Goal: Task Accomplishment & Management: Complete application form

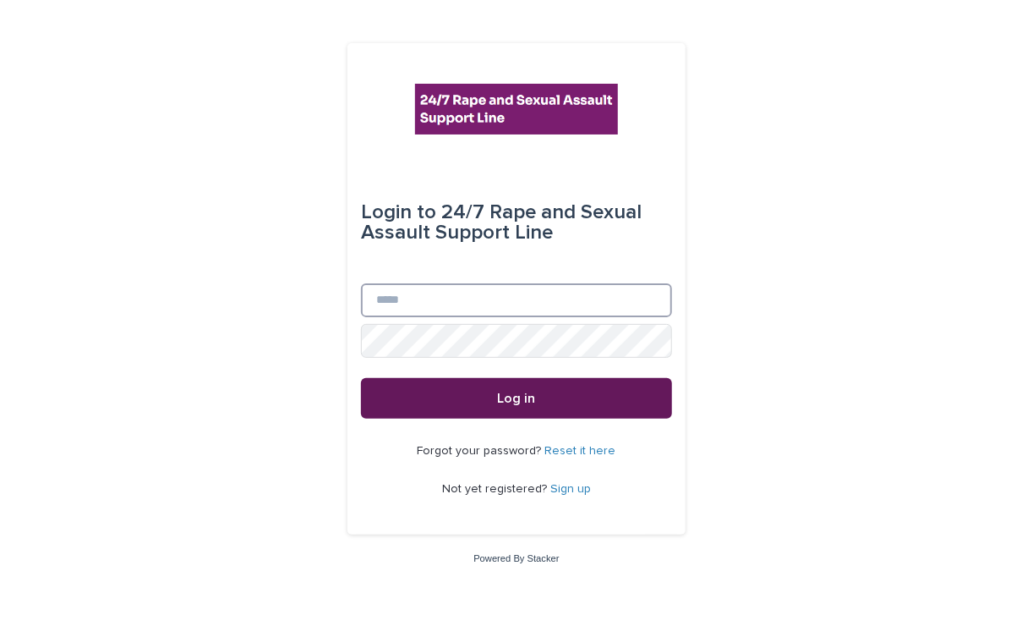
type input "**********"
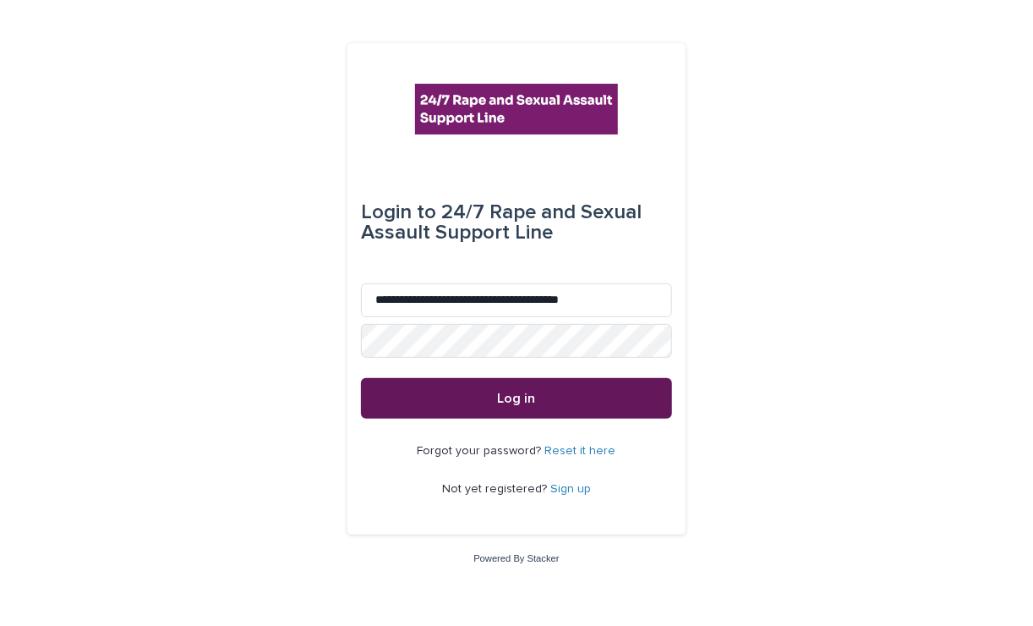
click at [494, 393] on button "Log in" at bounding box center [516, 398] width 311 height 41
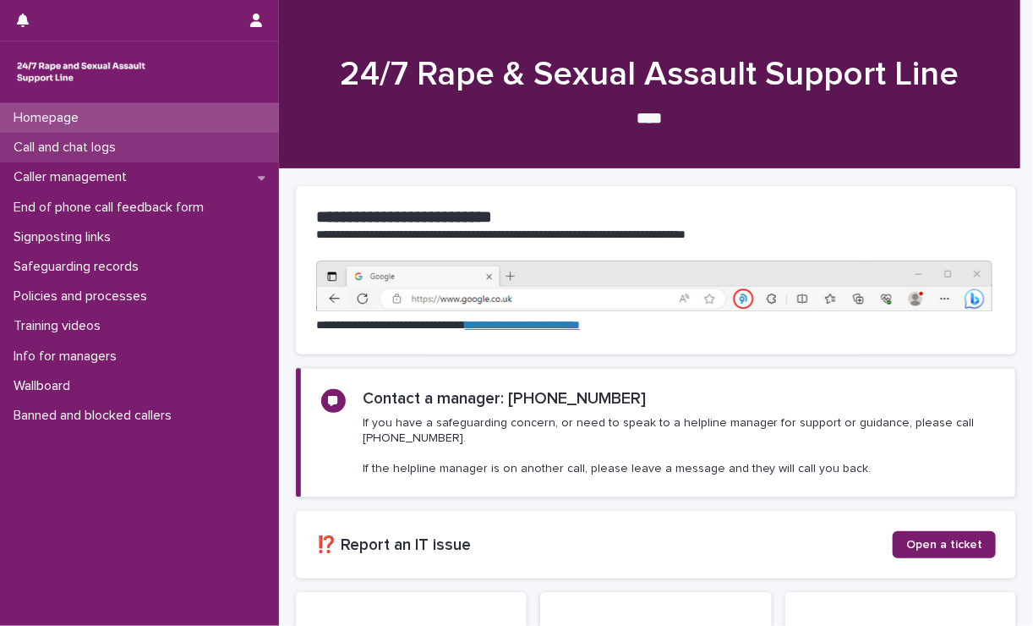
click at [116, 143] on p "Call and chat logs" at bounding box center [68, 148] width 123 height 16
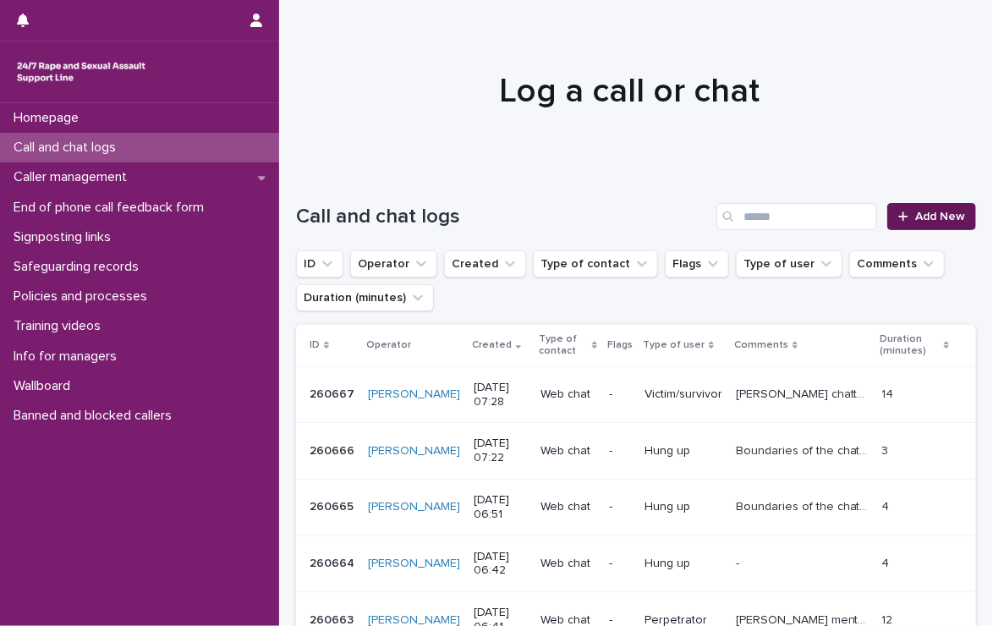
click at [915, 211] on span "Add New" at bounding box center [940, 217] width 50 height 12
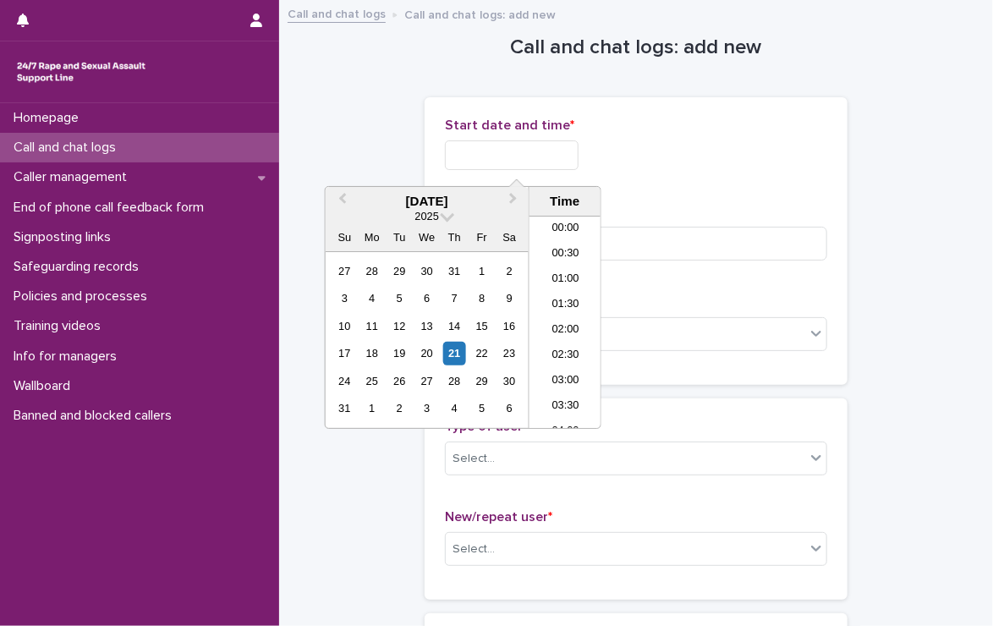
click at [471, 155] on input "text" at bounding box center [512, 155] width 134 height 30
click at [566, 315] on li "07:30" at bounding box center [565, 321] width 72 height 25
click at [562, 156] on input "**********" at bounding box center [512, 155] width 134 height 30
type input "**********"
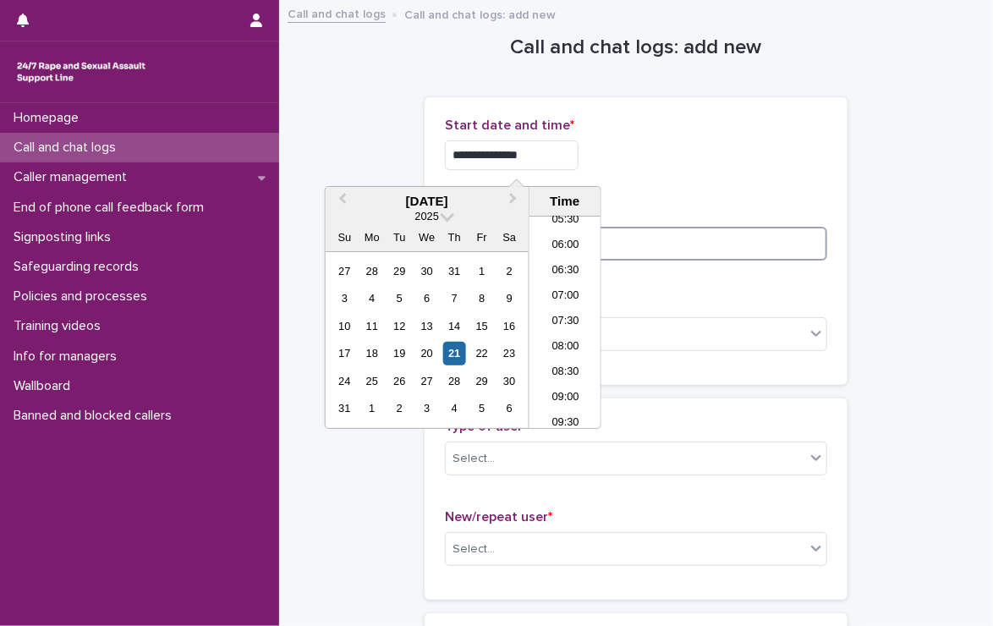
click at [680, 246] on input at bounding box center [636, 244] width 382 height 34
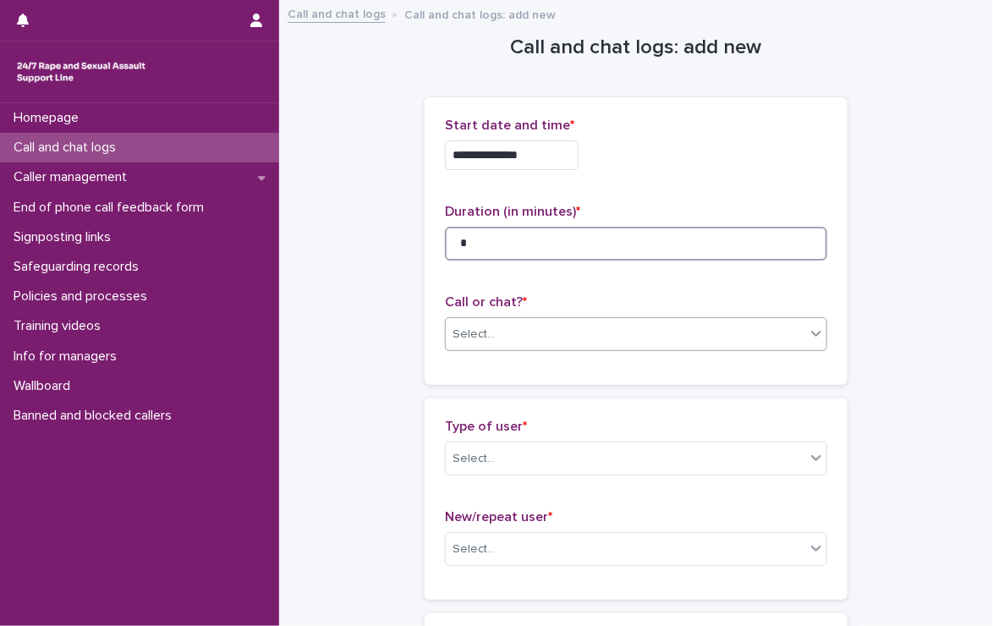
type input "*"
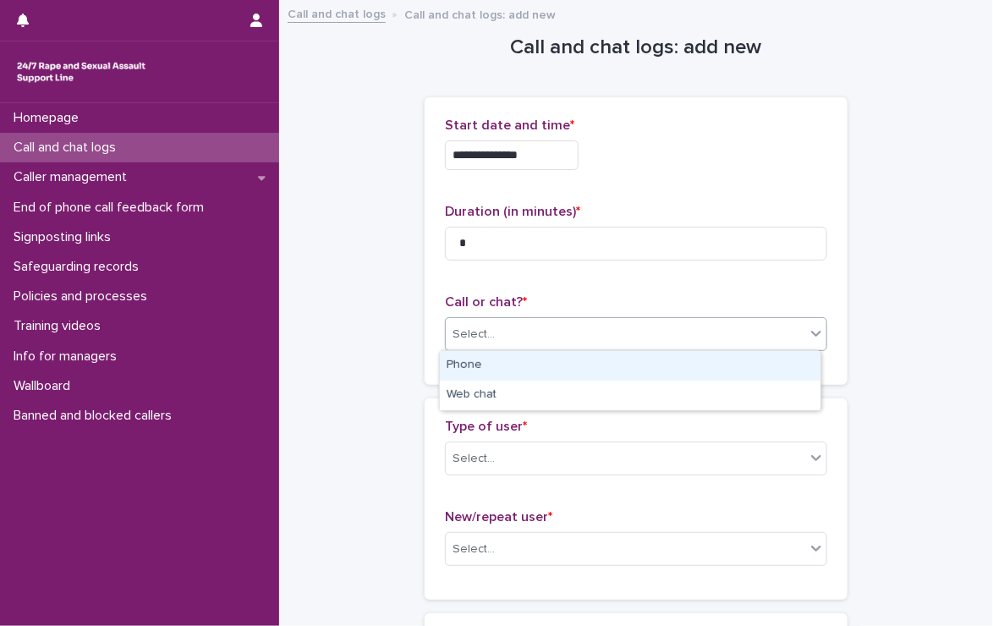
click at [556, 327] on div "Select..." at bounding box center [625, 334] width 359 height 28
click at [519, 362] on div "Phone" at bounding box center [630, 366] width 380 height 30
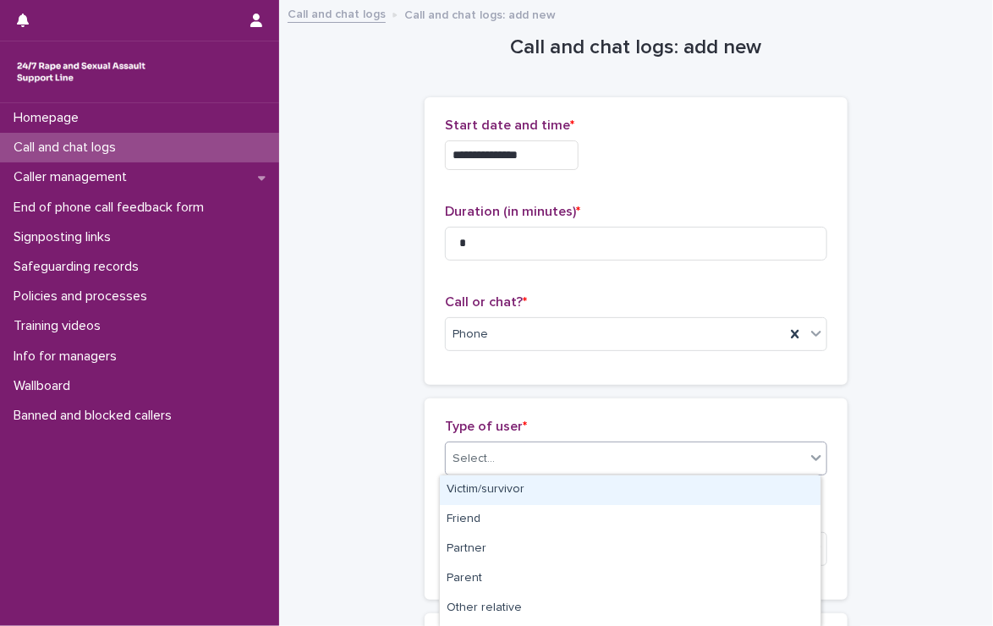
click at [521, 453] on div "Select..." at bounding box center [625, 459] width 359 height 28
type input "**"
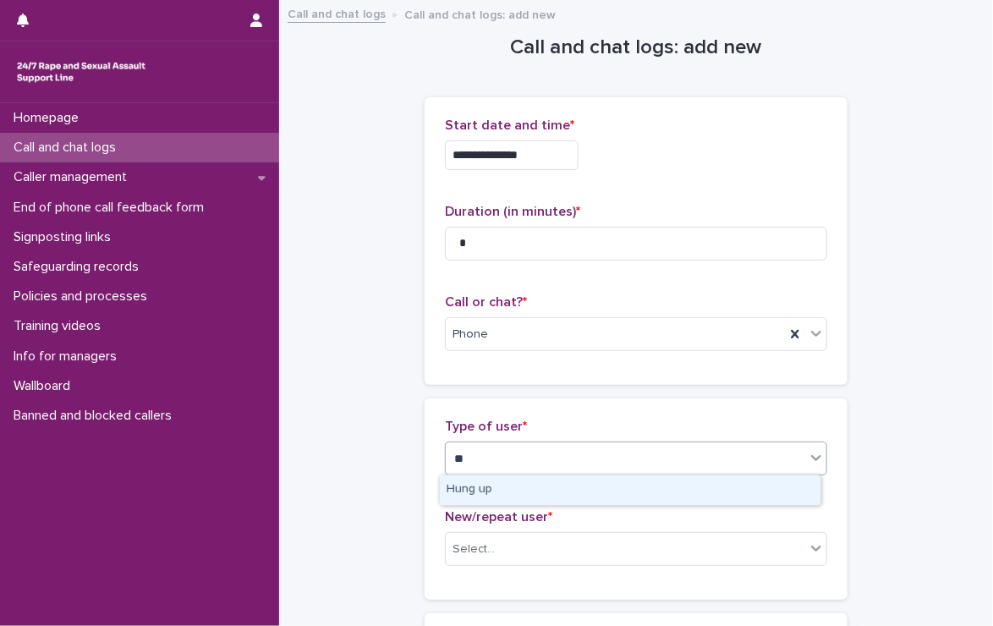
click at [680, 486] on div "Hung up" at bounding box center [630, 490] width 380 height 30
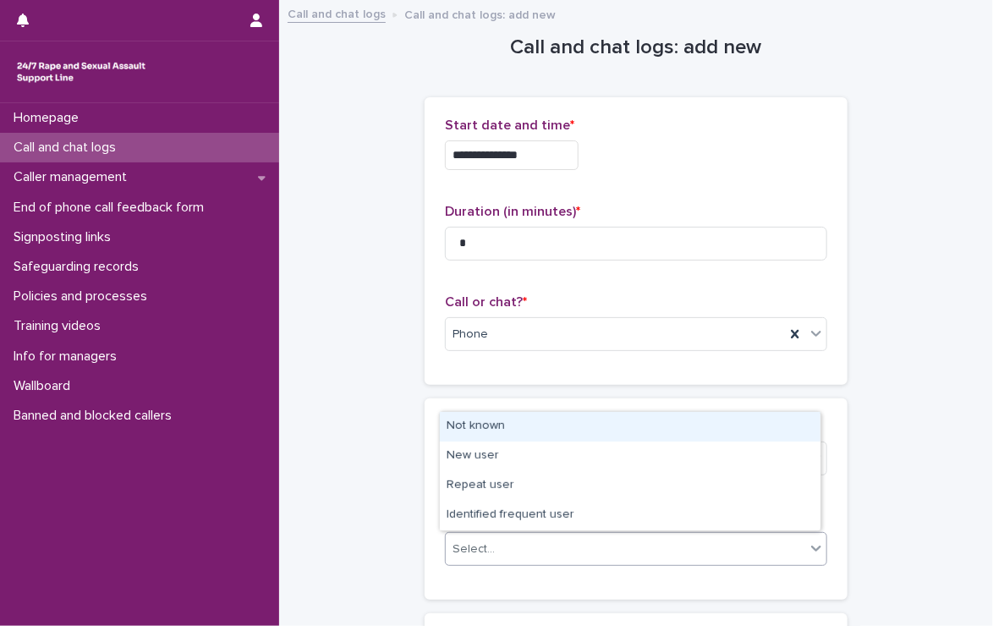
click at [557, 541] on div "Select..." at bounding box center [625, 549] width 359 height 28
click at [466, 419] on div "Not known" at bounding box center [630, 427] width 380 height 30
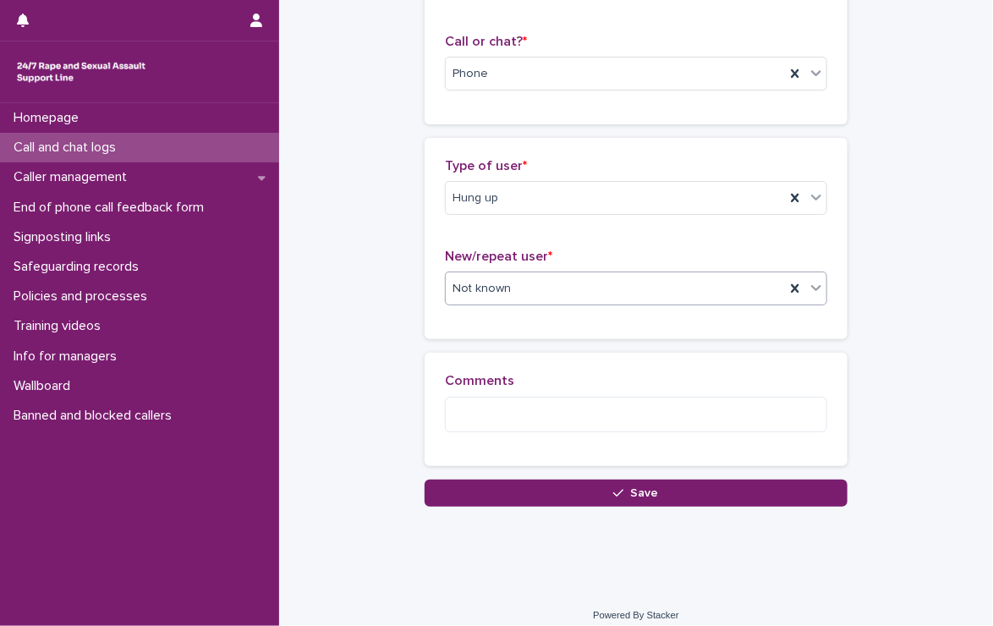
scroll to position [272, 0]
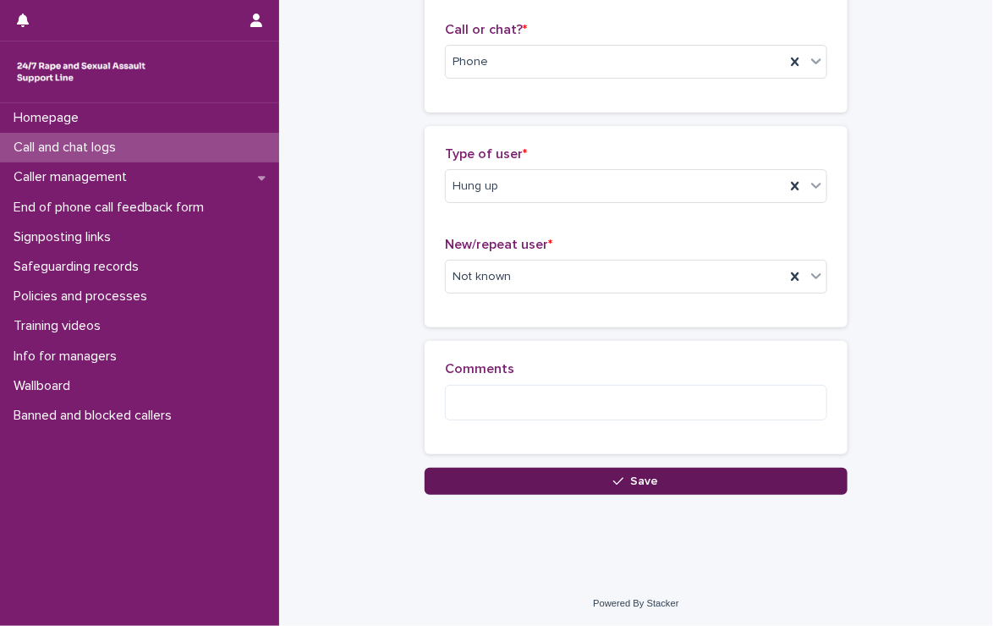
click at [522, 480] on button "Save" at bounding box center [635, 481] width 423 height 27
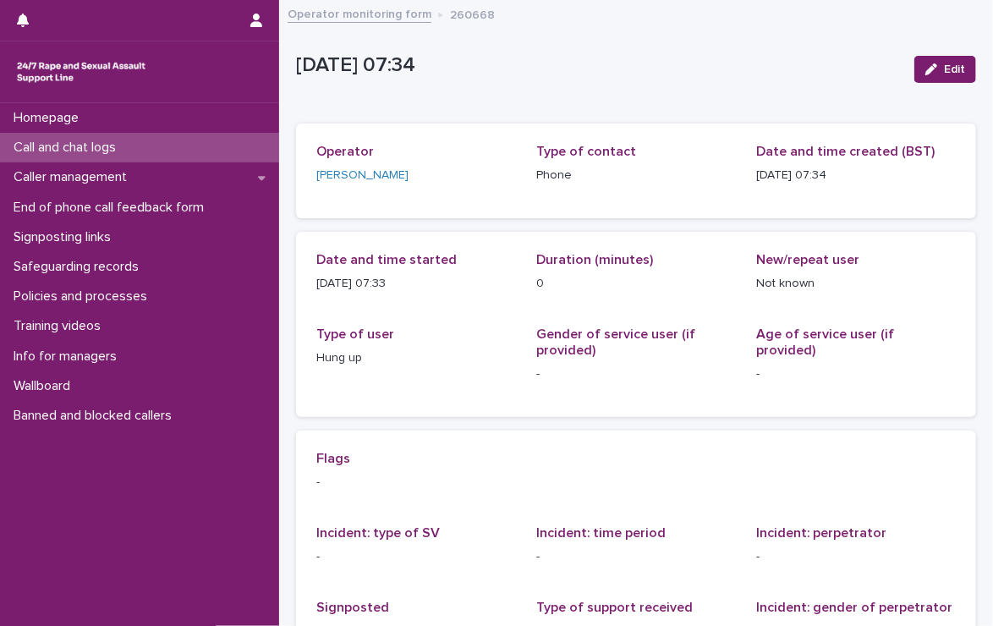
click at [51, 142] on p "Call and chat logs" at bounding box center [68, 148] width 123 height 16
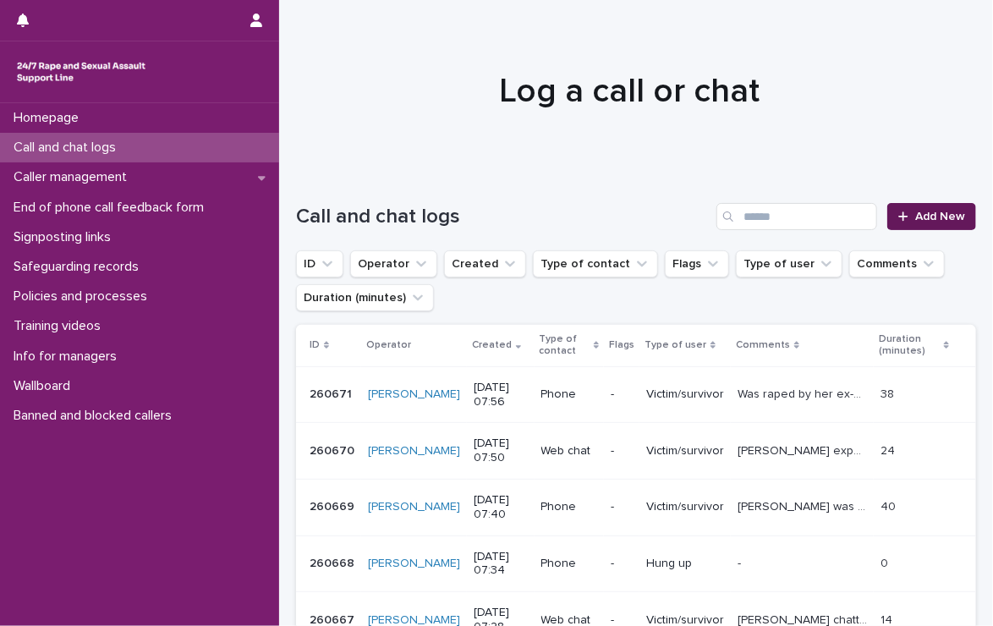
click at [898, 214] on div at bounding box center [906, 217] width 17 height 12
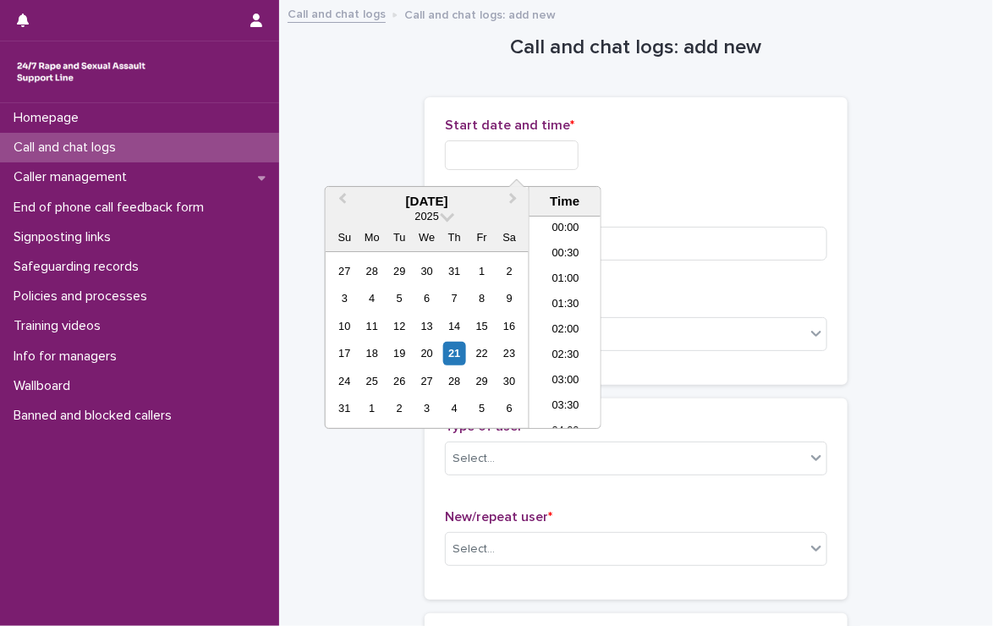
click at [525, 162] on input "text" at bounding box center [512, 155] width 134 height 30
click at [570, 290] on li "07:30" at bounding box center [565, 296] width 72 height 25
click at [534, 155] on input "**********" at bounding box center [512, 155] width 134 height 30
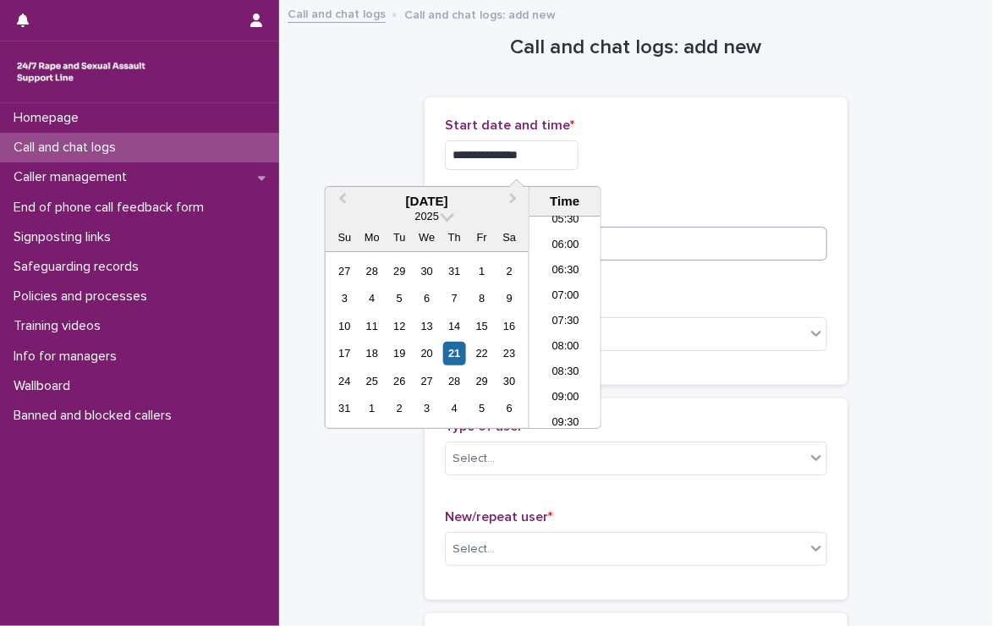
type input "**********"
click at [681, 253] on input at bounding box center [636, 244] width 382 height 34
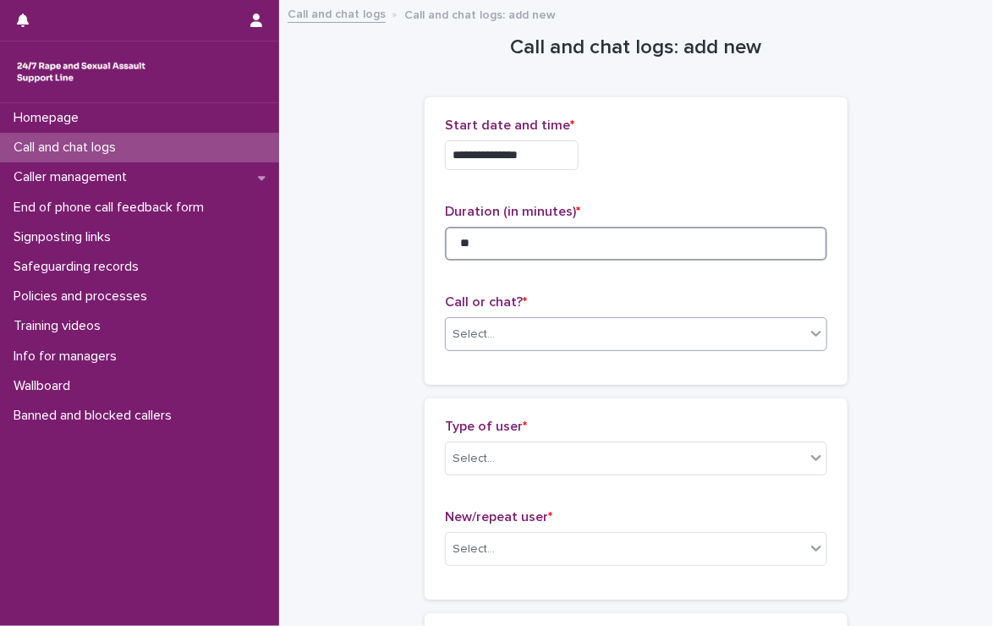
type input "**"
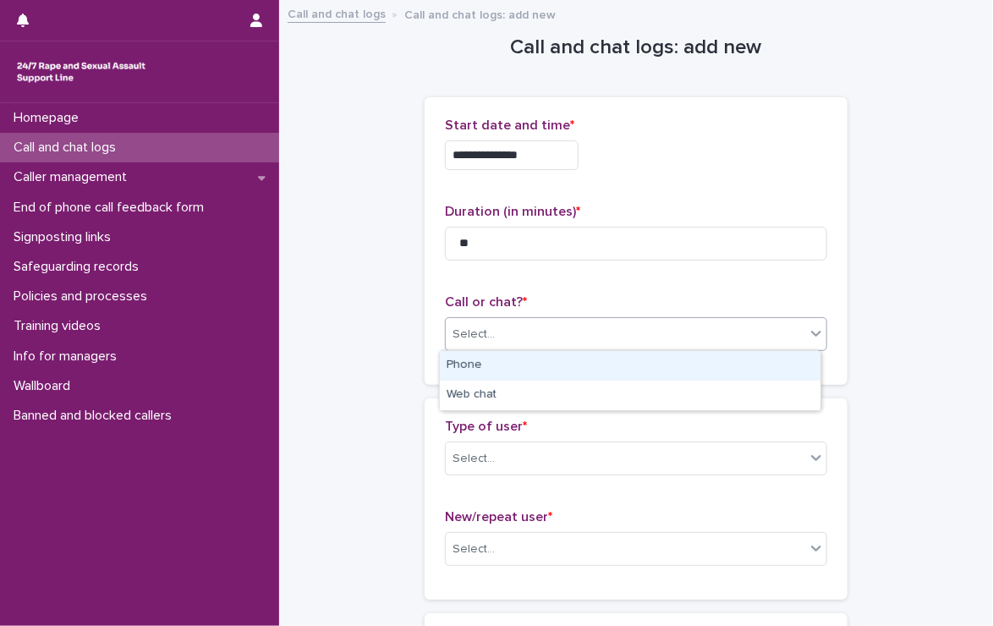
click at [599, 332] on div "Select..." at bounding box center [625, 334] width 359 height 28
click at [450, 361] on div "Phone" at bounding box center [630, 366] width 380 height 30
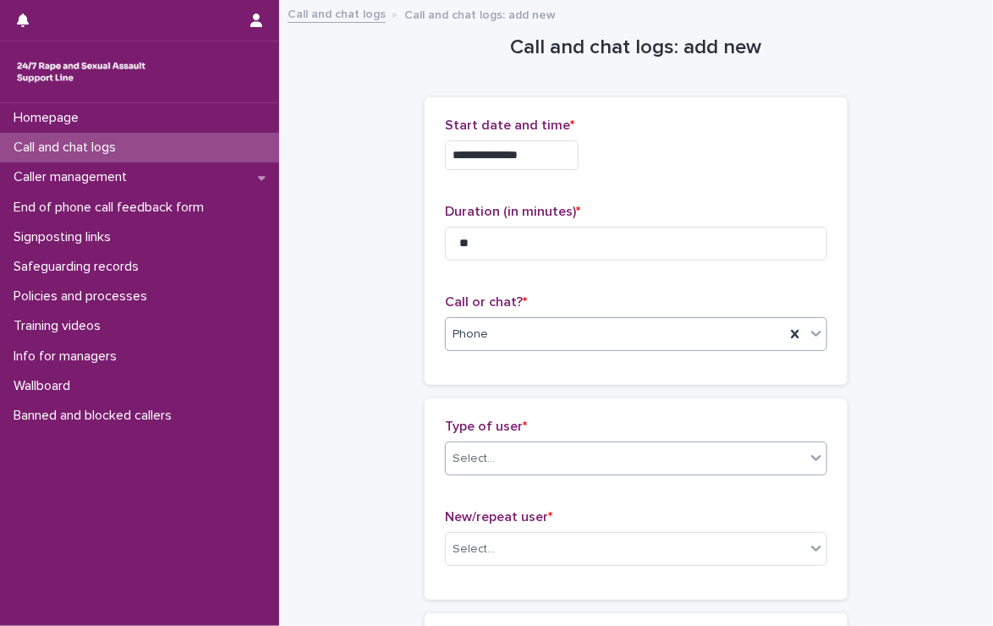
click at [479, 446] on div "Select..." at bounding box center [625, 459] width 359 height 28
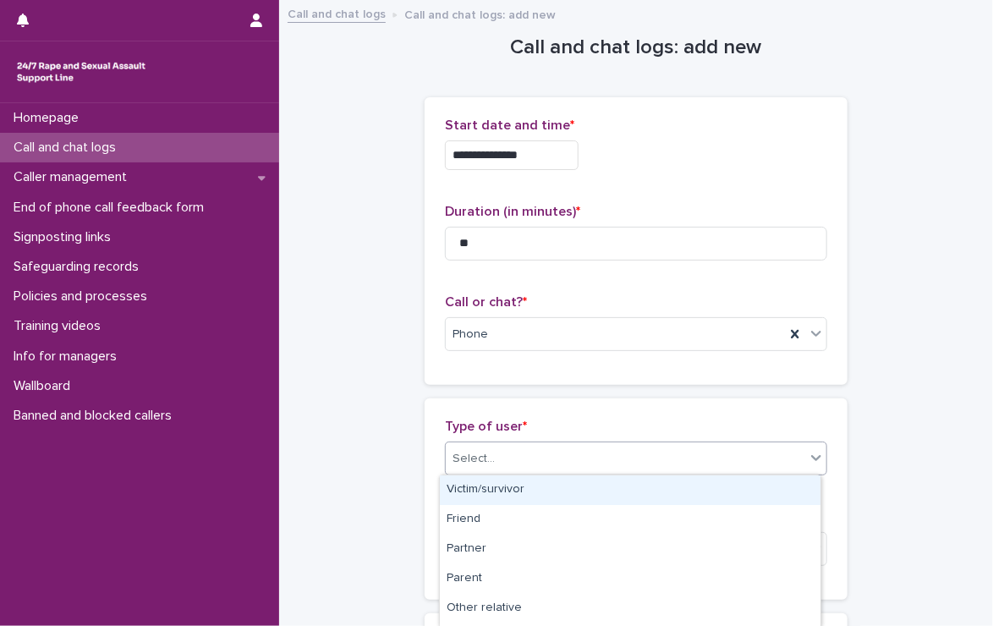
click at [495, 490] on div "Victim/survivor" at bounding box center [630, 490] width 380 height 30
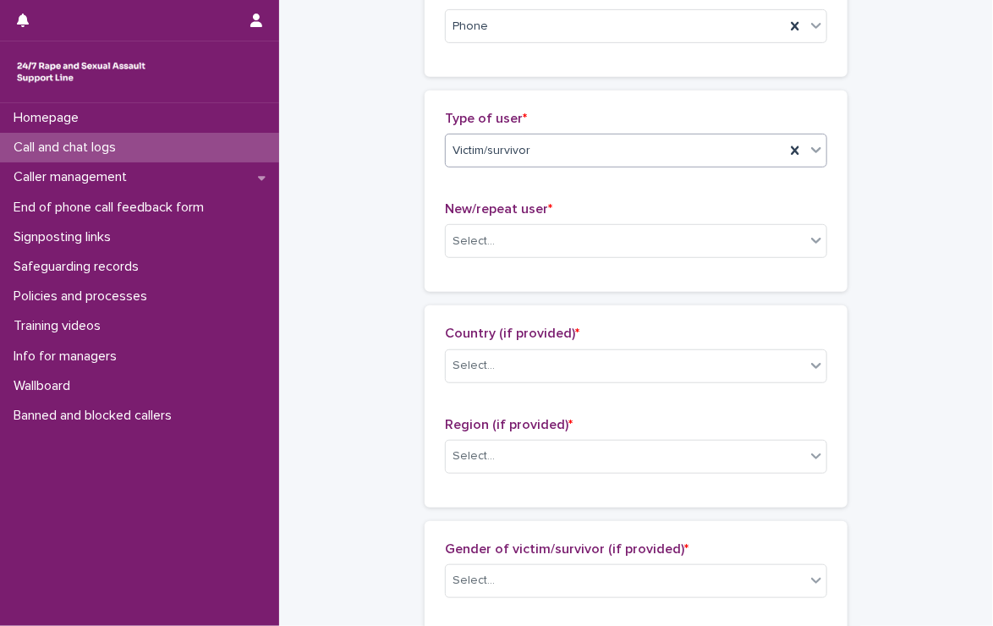
scroll to position [338, 0]
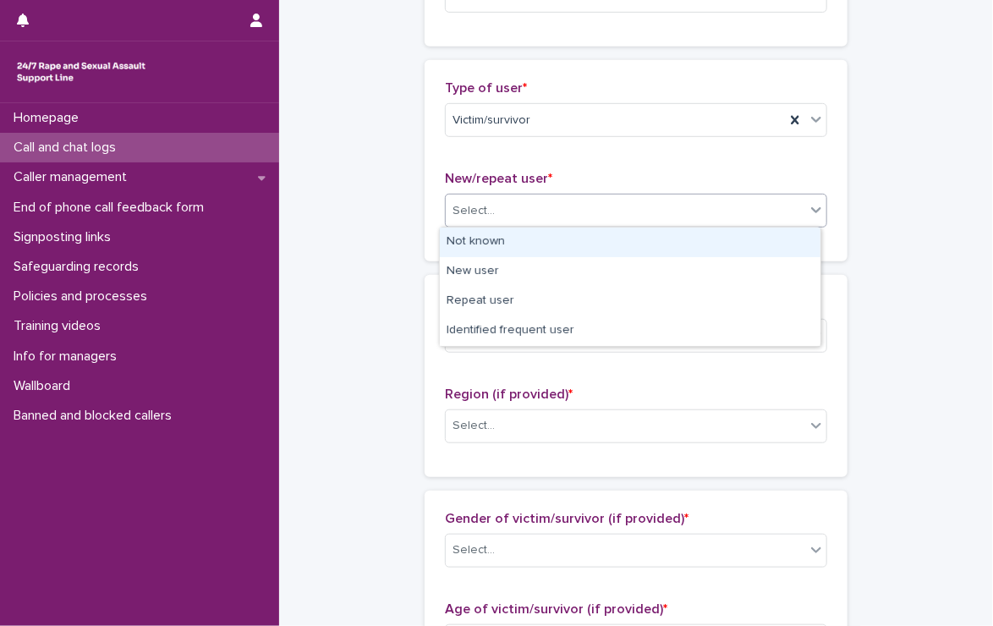
click at [531, 201] on div "Select..." at bounding box center [625, 211] width 359 height 28
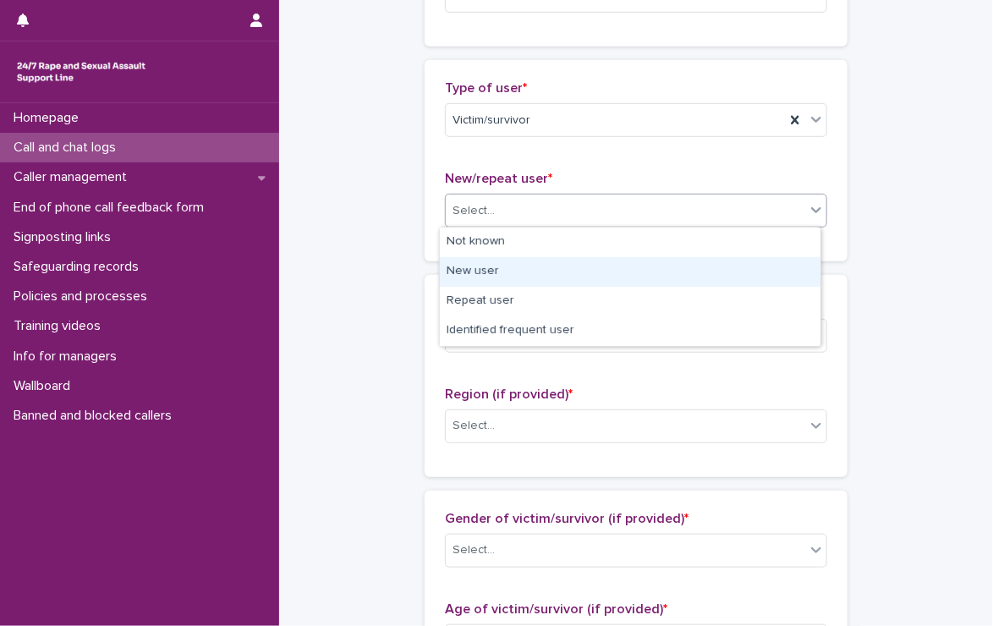
click at [453, 266] on div "New user" at bounding box center [630, 272] width 380 height 30
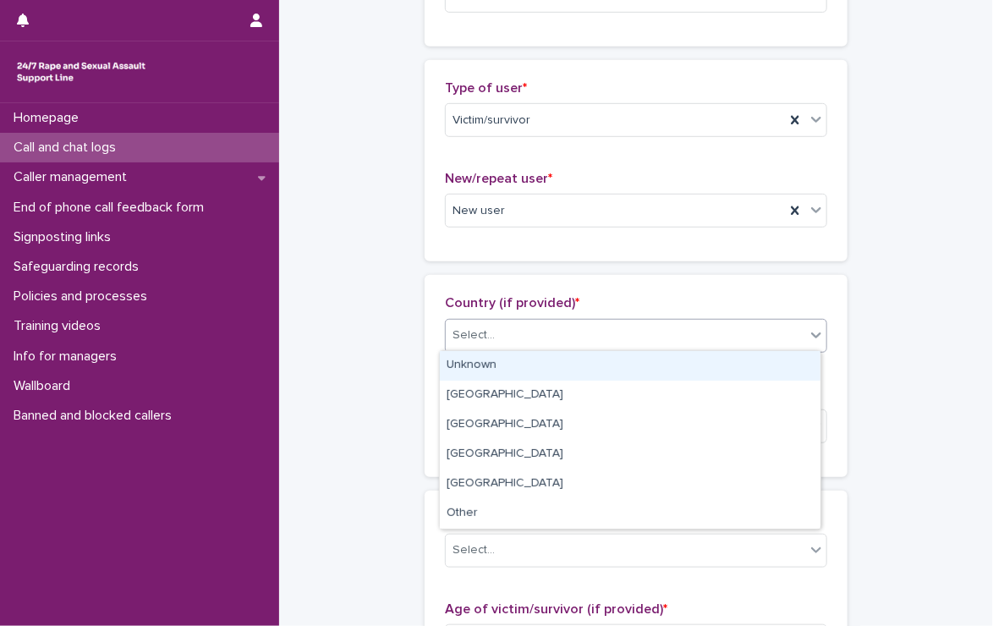
click at [501, 336] on div "Select..." at bounding box center [625, 335] width 359 height 28
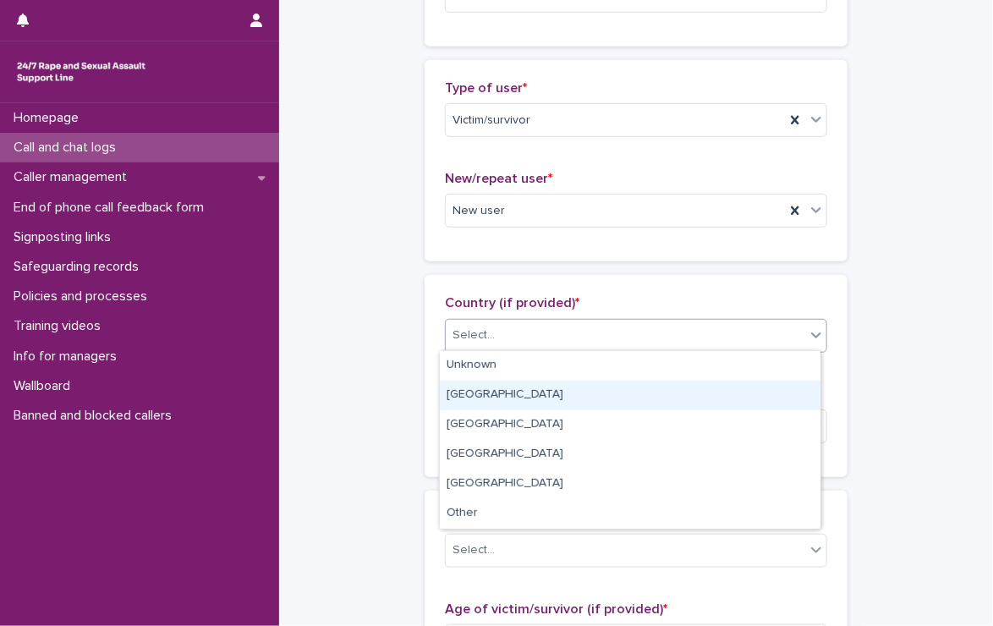
click at [504, 401] on div "[GEOGRAPHIC_DATA]" at bounding box center [630, 395] width 380 height 30
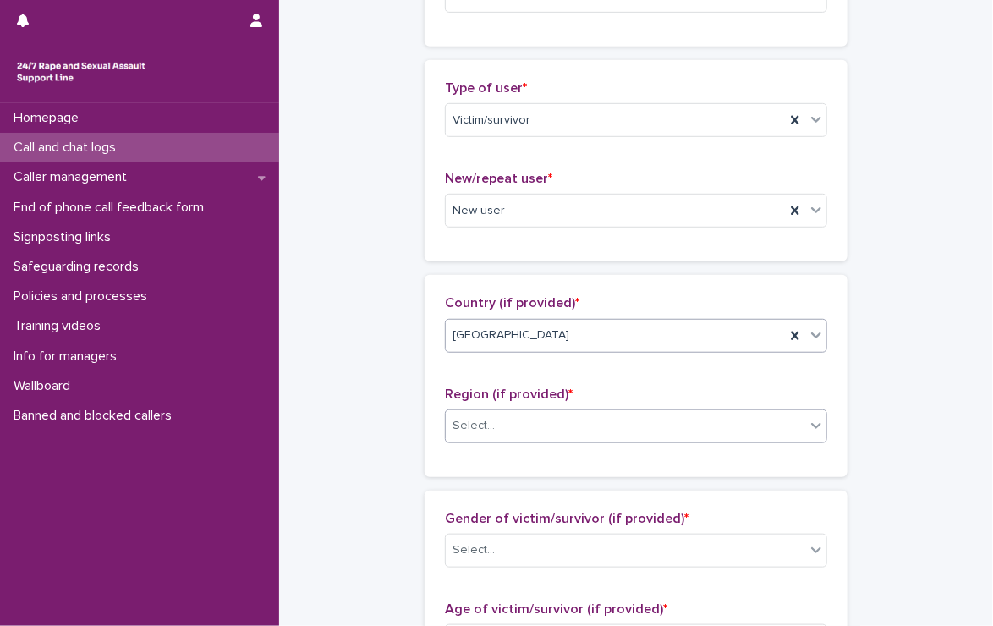
click at [505, 420] on div "Select..." at bounding box center [625, 426] width 359 height 28
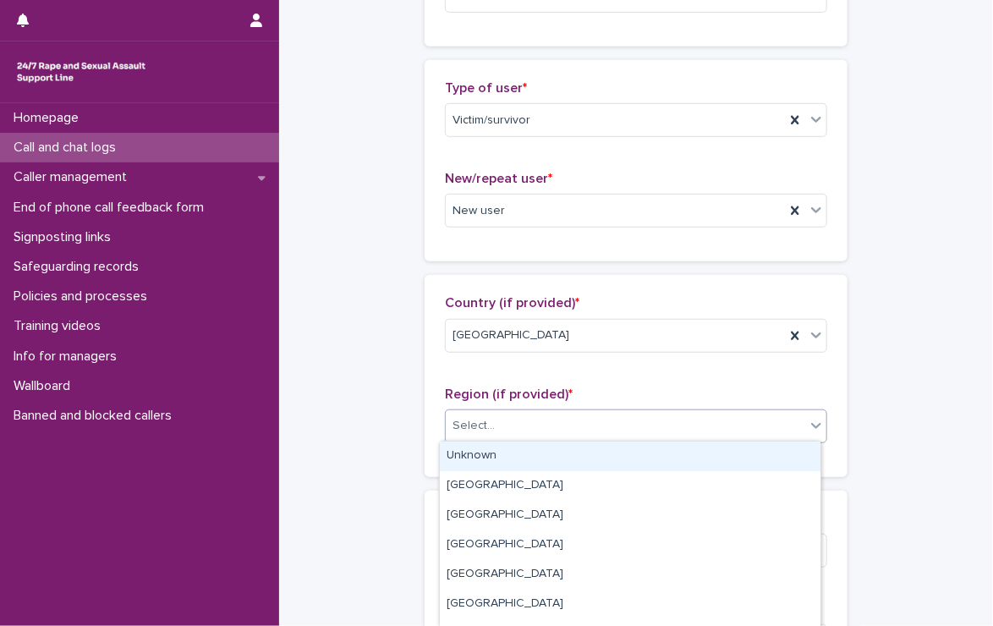
click at [506, 456] on div "Unknown" at bounding box center [630, 456] width 380 height 30
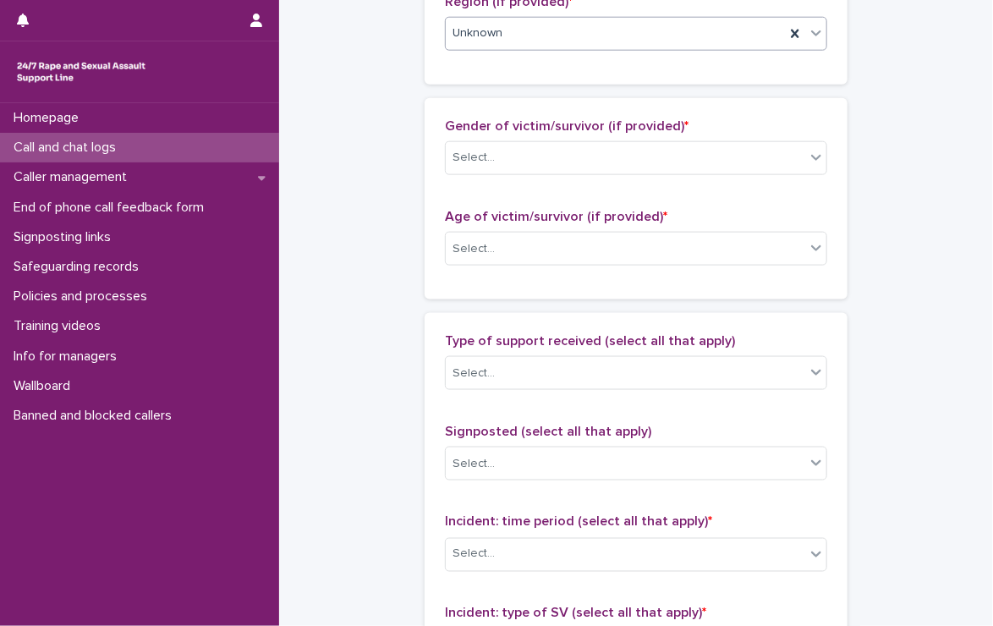
scroll to position [761, 0]
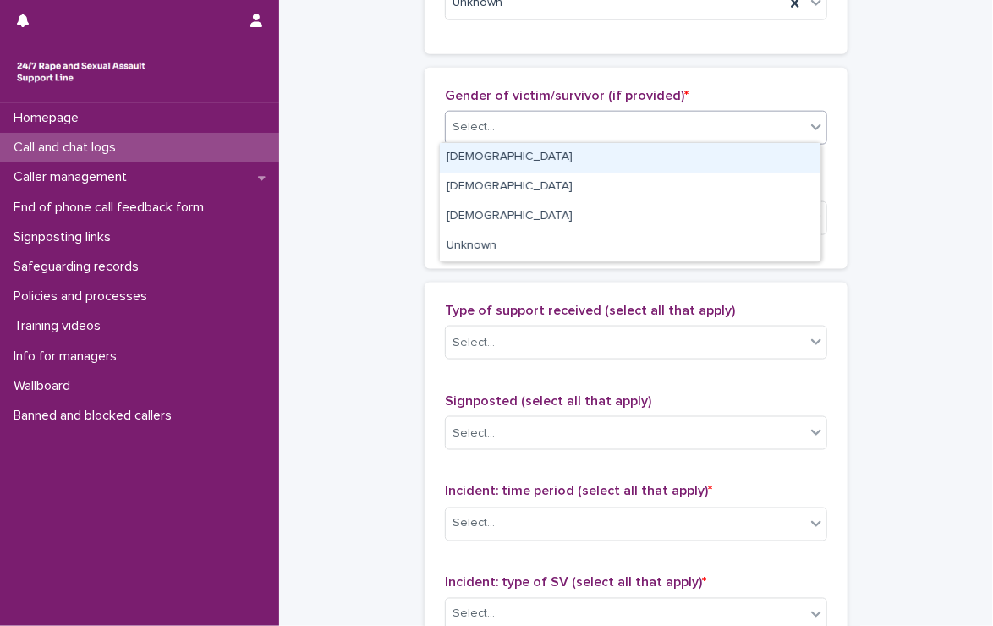
click at [534, 124] on div "Select..." at bounding box center [625, 127] width 359 height 28
click at [538, 155] on div "[DEMOGRAPHIC_DATA]" at bounding box center [630, 158] width 380 height 30
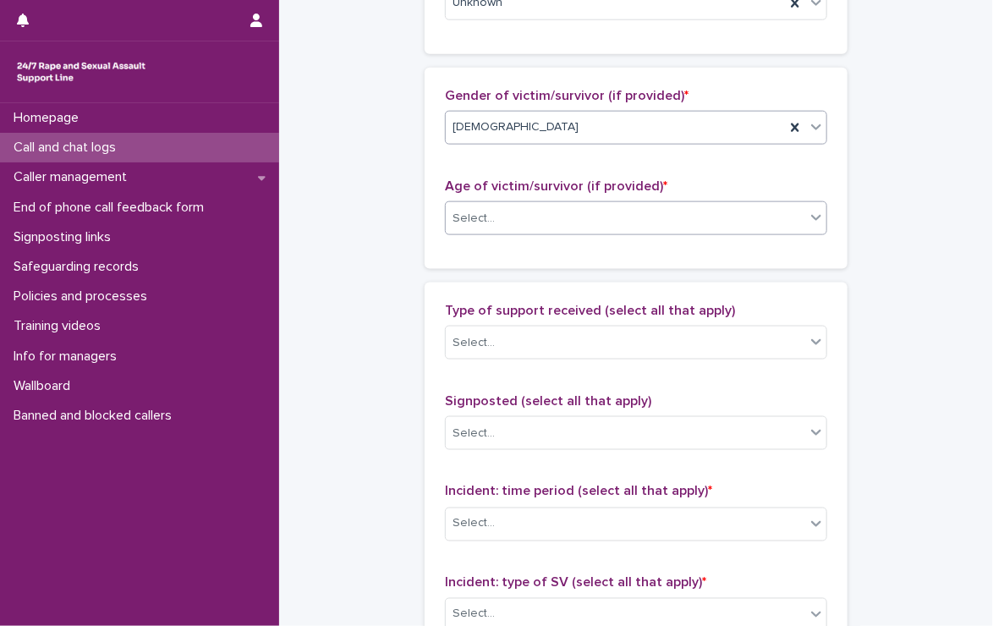
click at [522, 206] on div "Select..." at bounding box center [625, 219] width 359 height 28
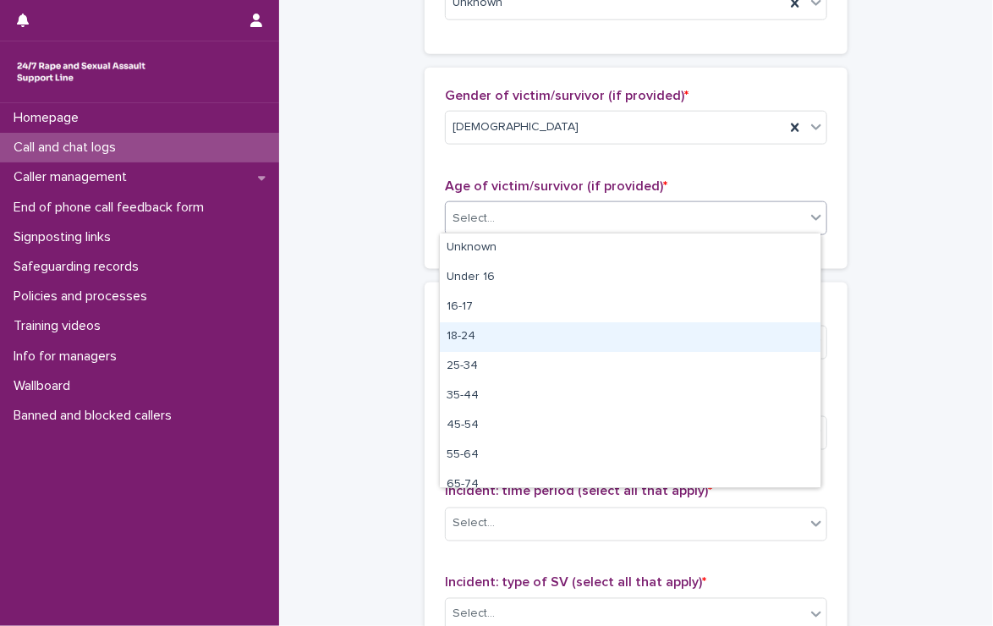
click at [462, 330] on div "18-24" at bounding box center [630, 337] width 380 height 30
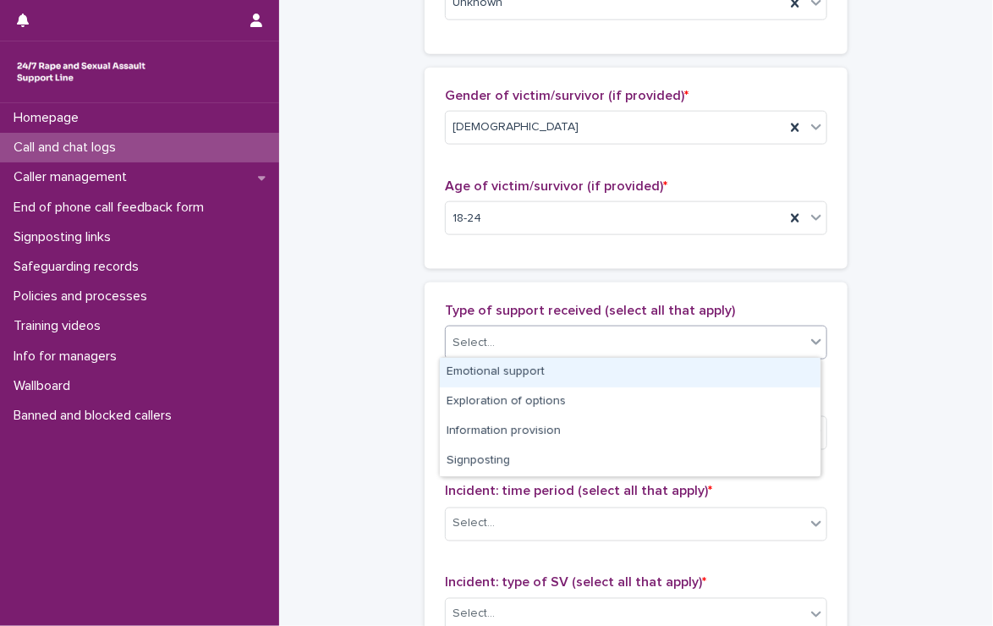
click at [462, 340] on div "Select..." at bounding box center [473, 343] width 42 height 18
click at [575, 369] on div "Emotional support" at bounding box center [630, 373] width 380 height 30
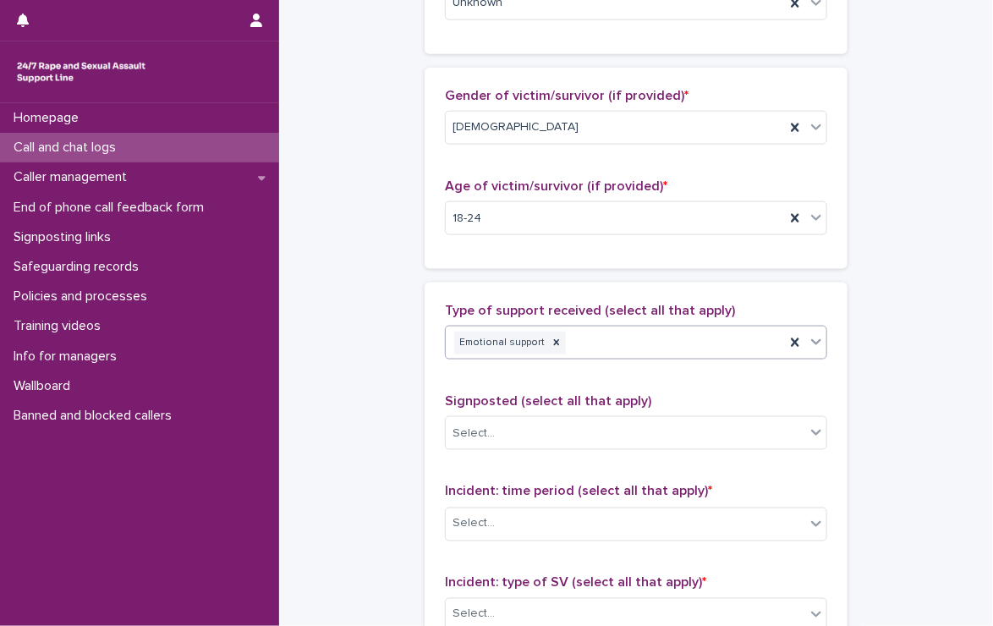
click at [665, 342] on div "Emotional support" at bounding box center [615, 343] width 339 height 30
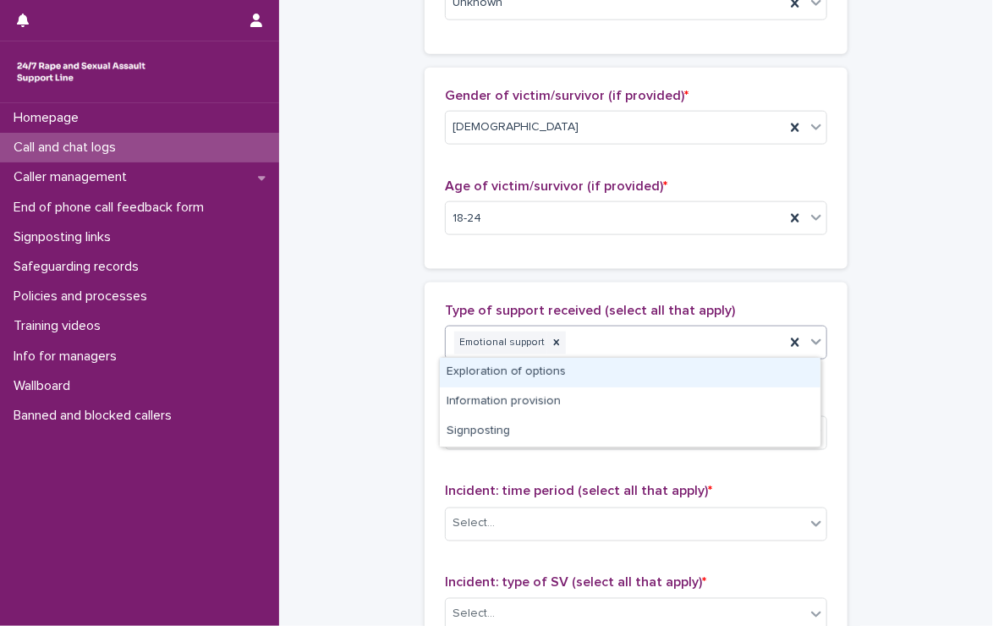
click at [659, 378] on div "Exploration of options" at bounding box center [630, 373] width 380 height 30
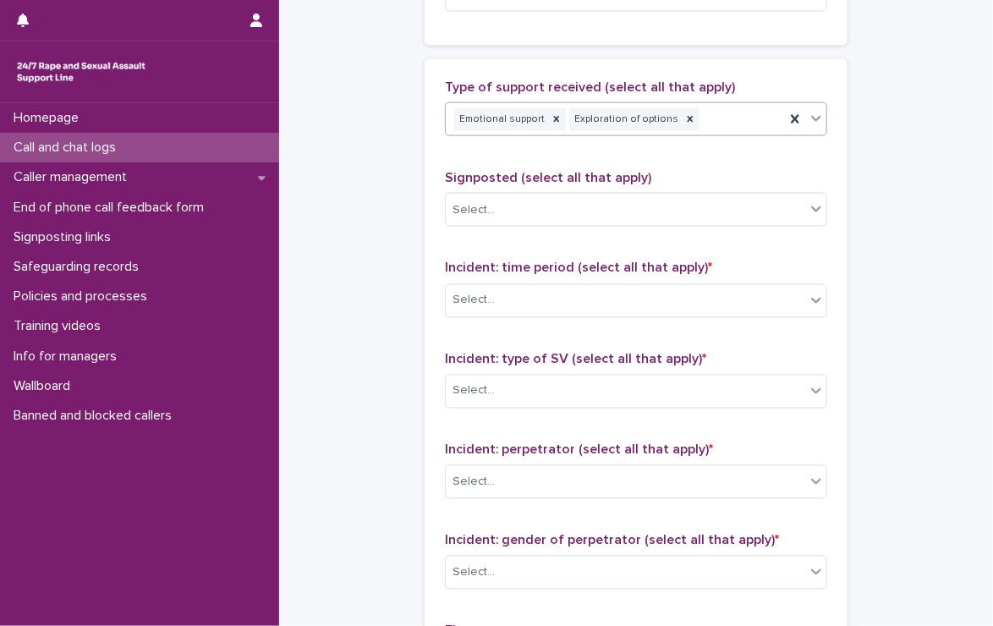
scroll to position [1015, 0]
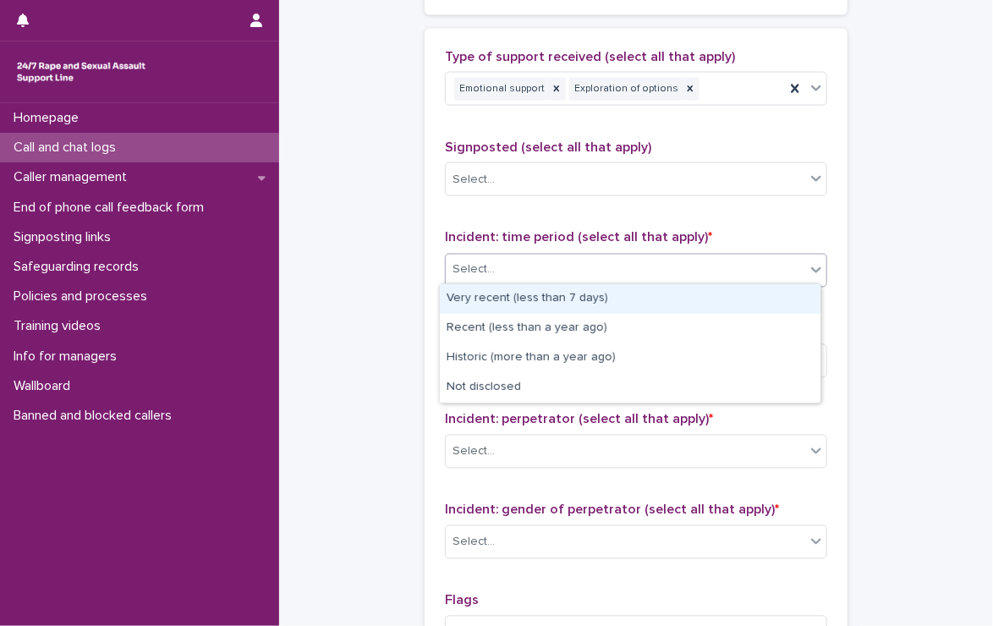
click at [547, 262] on div "Select..." at bounding box center [625, 270] width 359 height 28
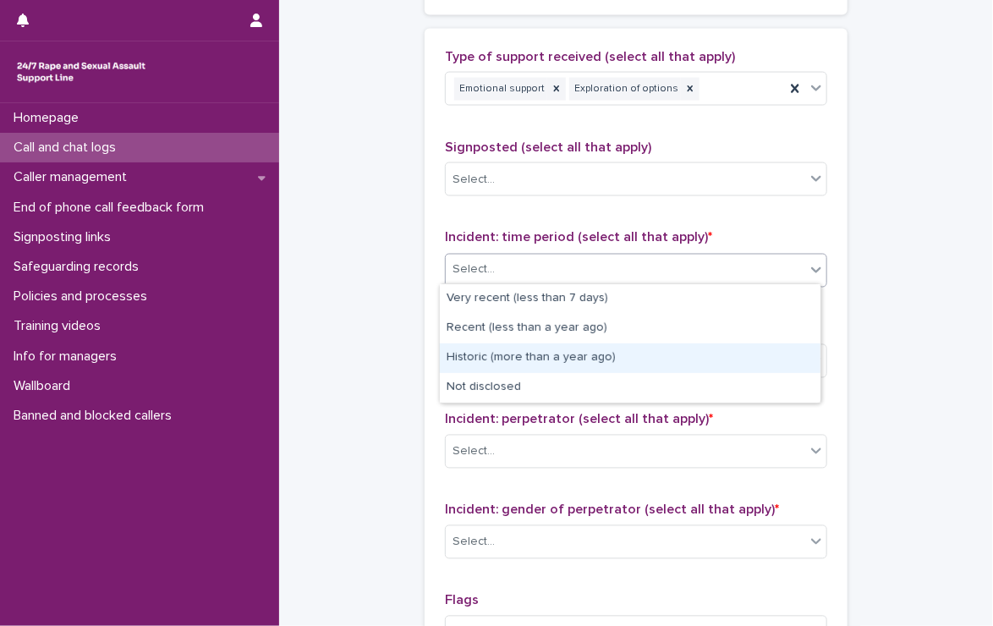
drag, startPoint x: 588, startPoint y: 310, endPoint x: 610, endPoint y: 353, distance: 48.4
click at [610, 353] on div "Historic (more than a year ago)" at bounding box center [630, 358] width 380 height 30
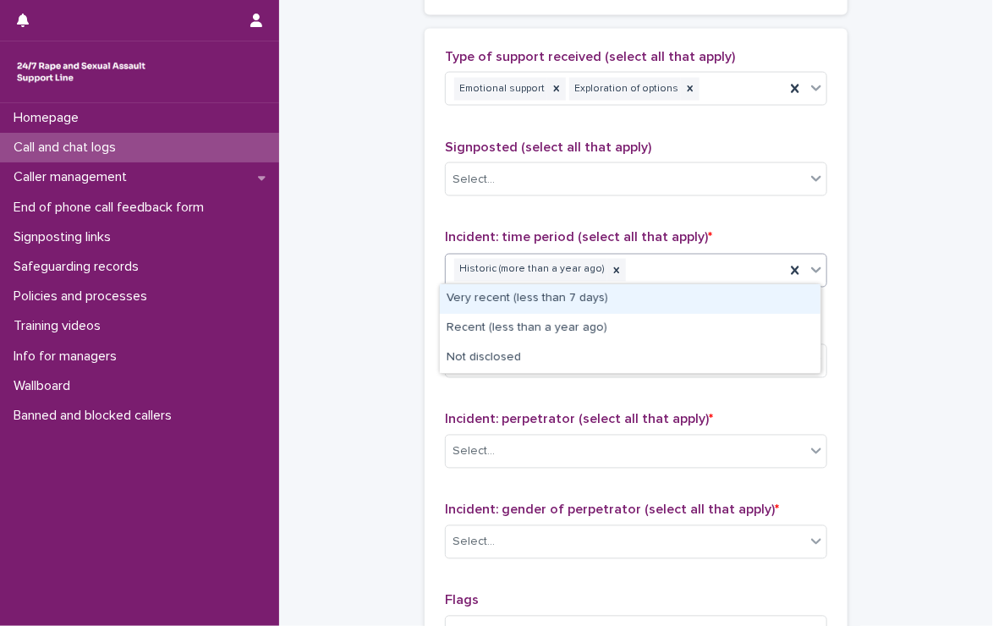
click at [659, 257] on div "Historic (more than a year ago)" at bounding box center [615, 270] width 339 height 30
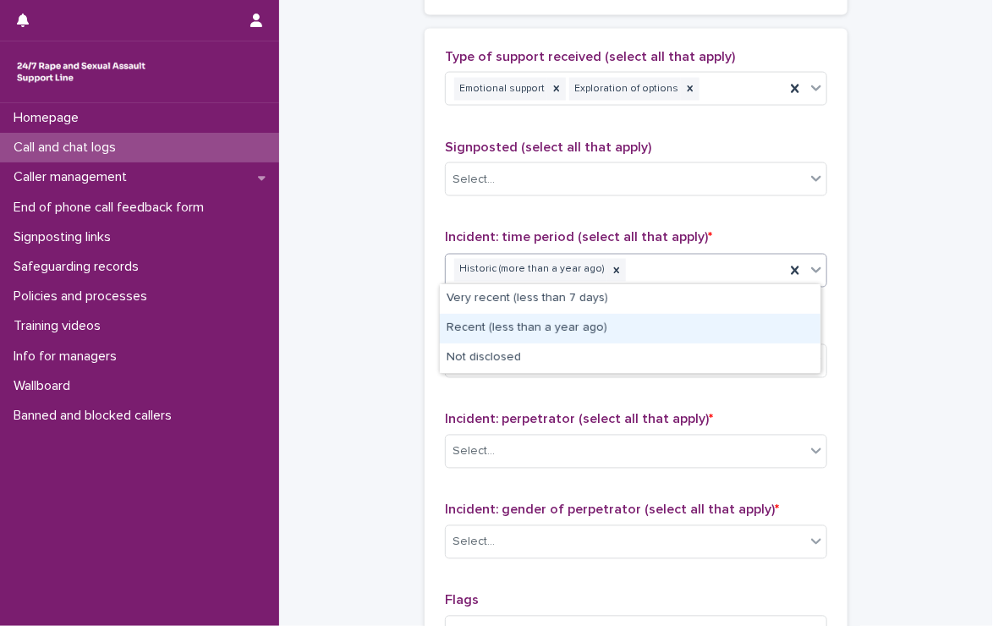
click at [575, 323] on div "Recent (less than a year ago)" at bounding box center [630, 329] width 380 height 30
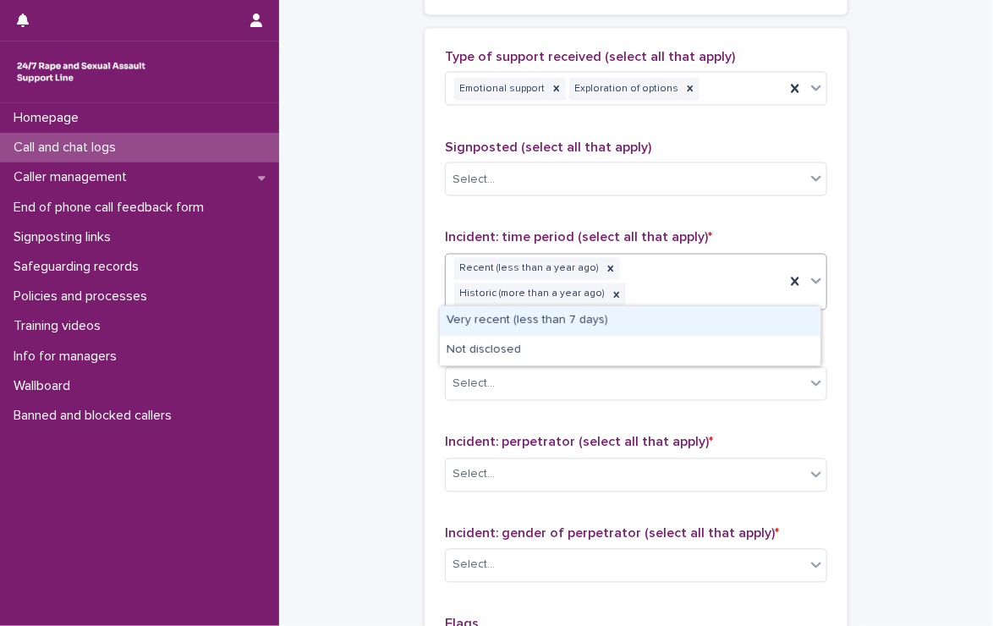
click at [668, 290] on div "Recent (less than a year ago) Historic (more than a year ago)" at bounding box center [615, 282] width 339 height 56
click at [572, 317] on div "Very recent (less than 7 days)" at bounding box center [630, 321] width 380 height 30
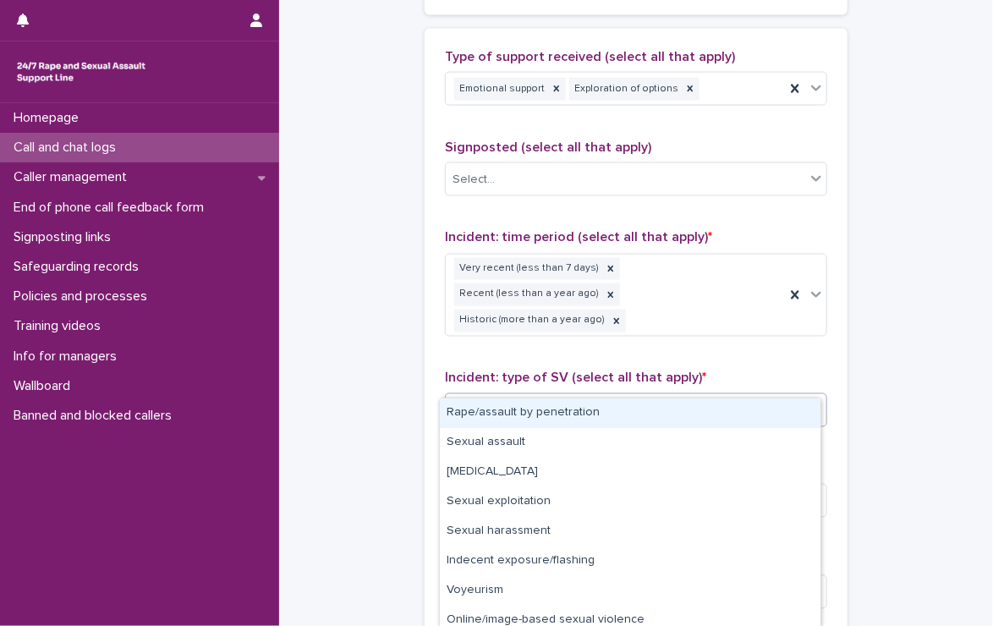
click at [574, 397] on div "Select..." at bounding box center [625, 411] width 359 height 28
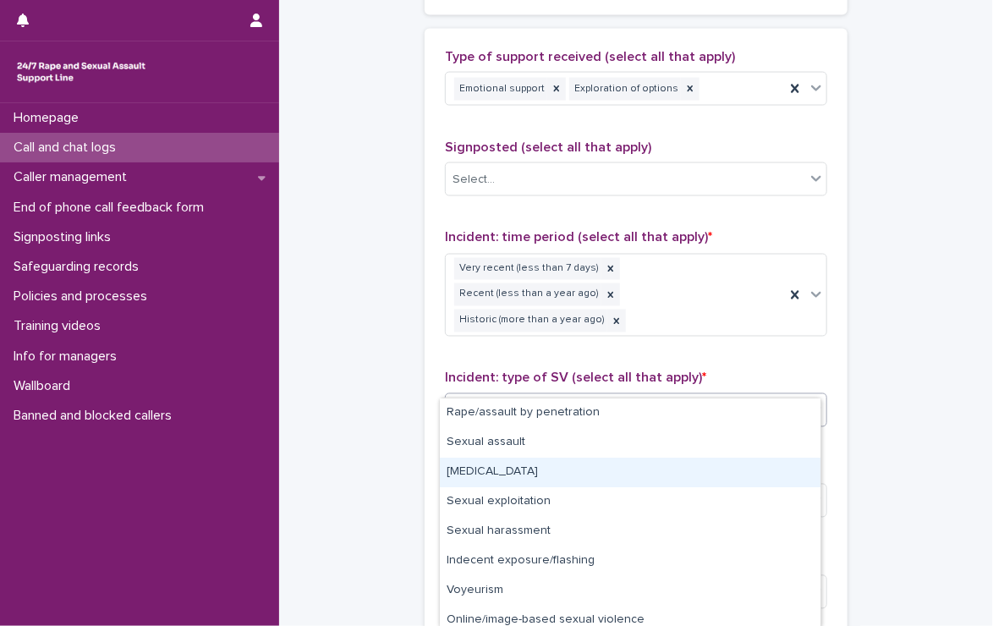
click at [527, 470] on div "[MEDICAL_DATA]" at bounding box center [630, 472] width 380 height 30
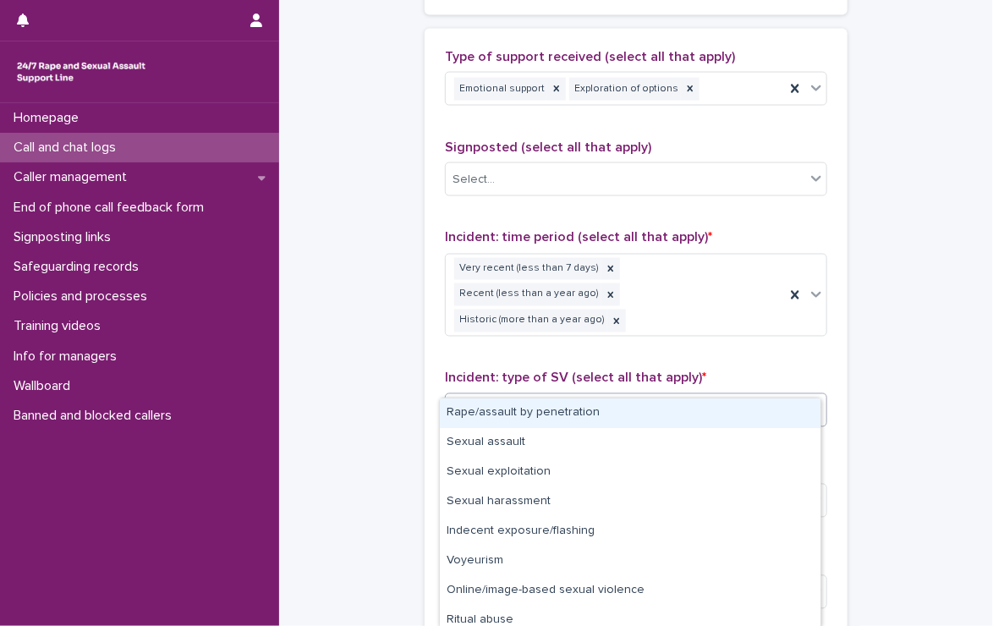
click at [659, 396] on div "[MEDICAL_DATA]" at bounding box center [615, 411] width 339 height 30
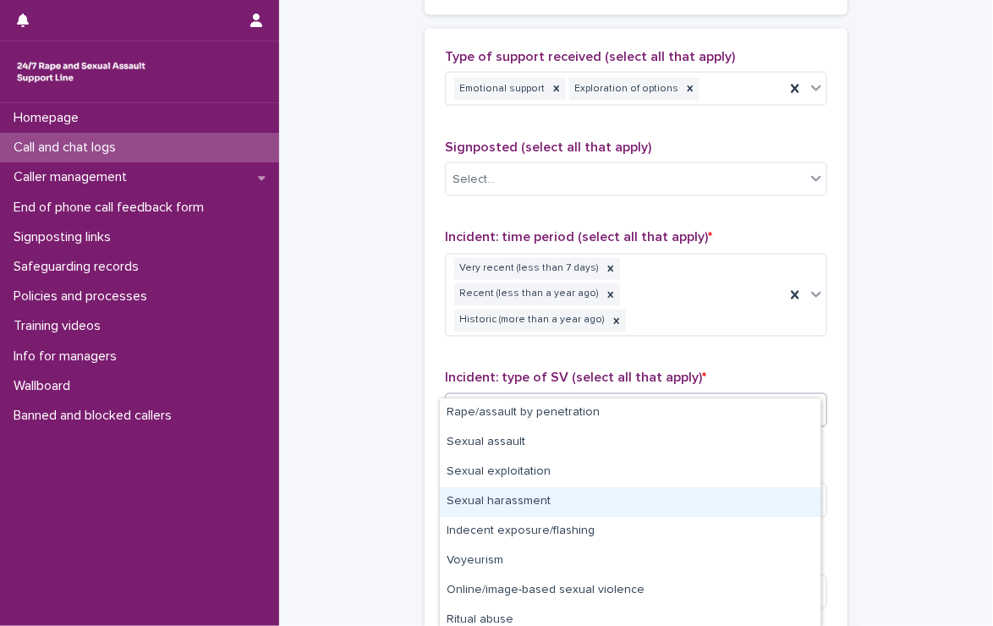
click at [580, 494] on div "Sexual harassment" at bounding box center [630, 502] width 380 height 30
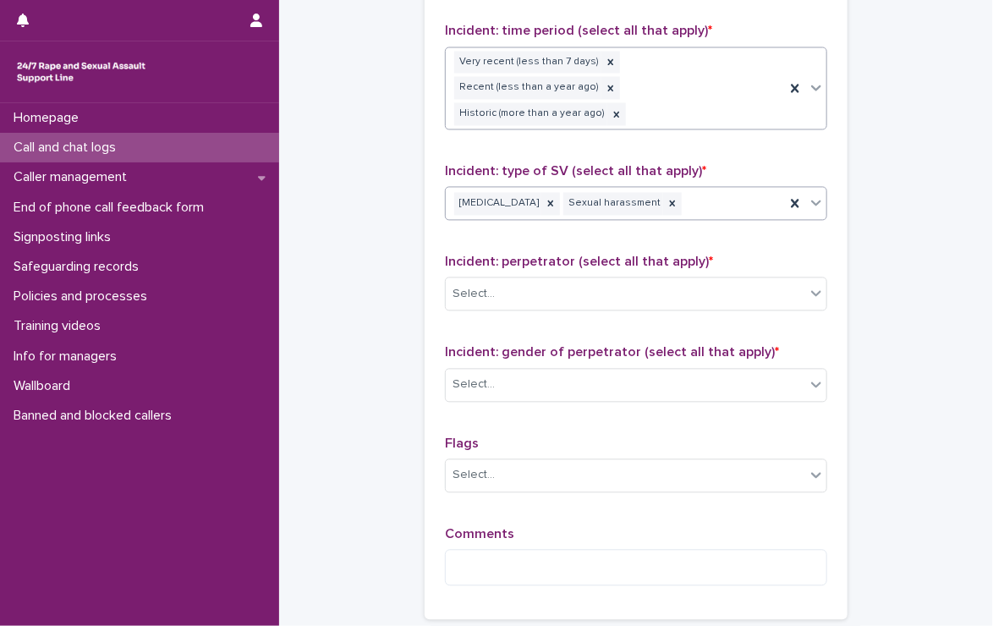
scroll to position [1268, 0]
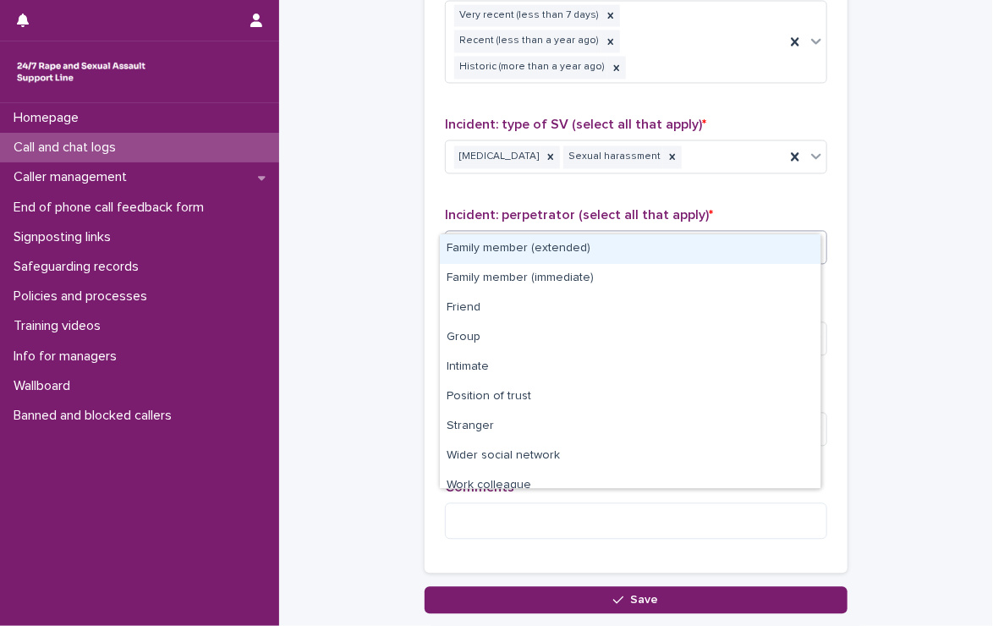
click at [593, 233] on div "Select..." at bounding box center [625, 247] width 359 height 28
click at [601, 246] on div "Family member (extended)" at bounding box center [630, 249] width 380 height 30
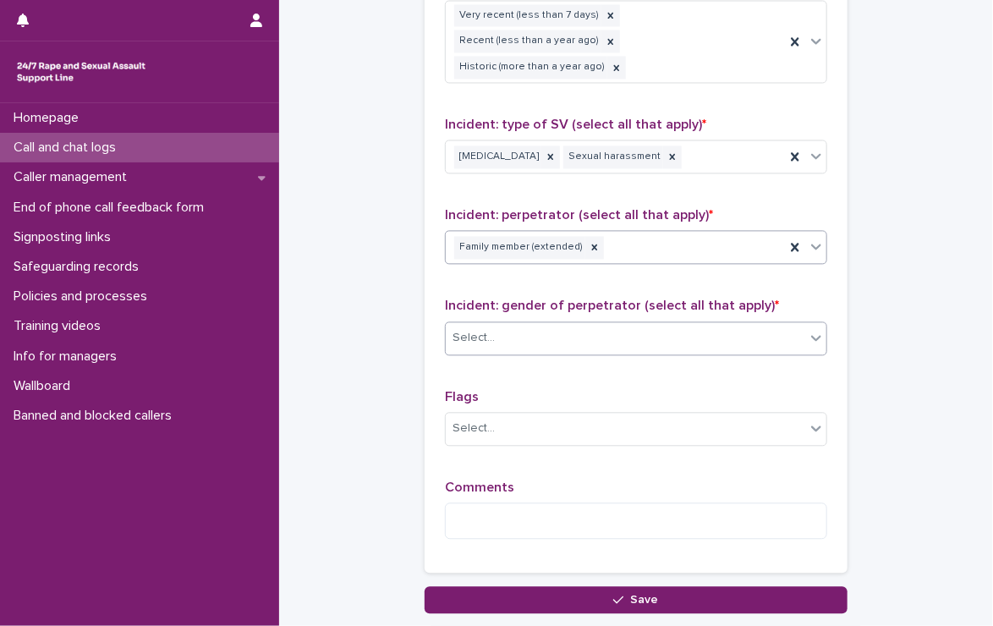
click at [588, 324] on div "Select..." at bounding box center [625, 338] width 359 height 28
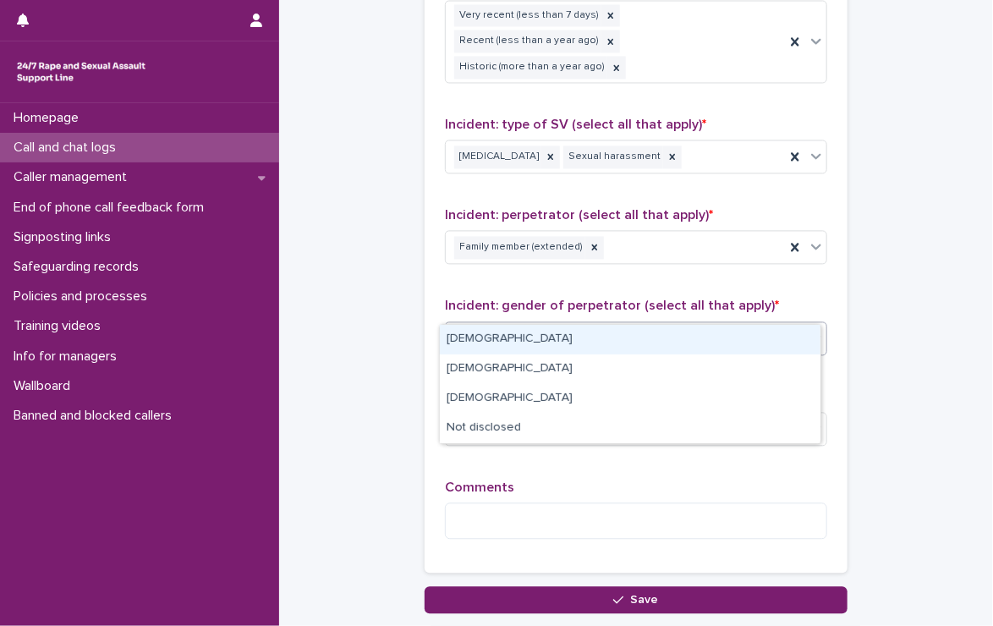
click at [538, 337] on div "[DEMOGRAPHIC_DATA]" at bounding box center [630, 340] width 380 height 30
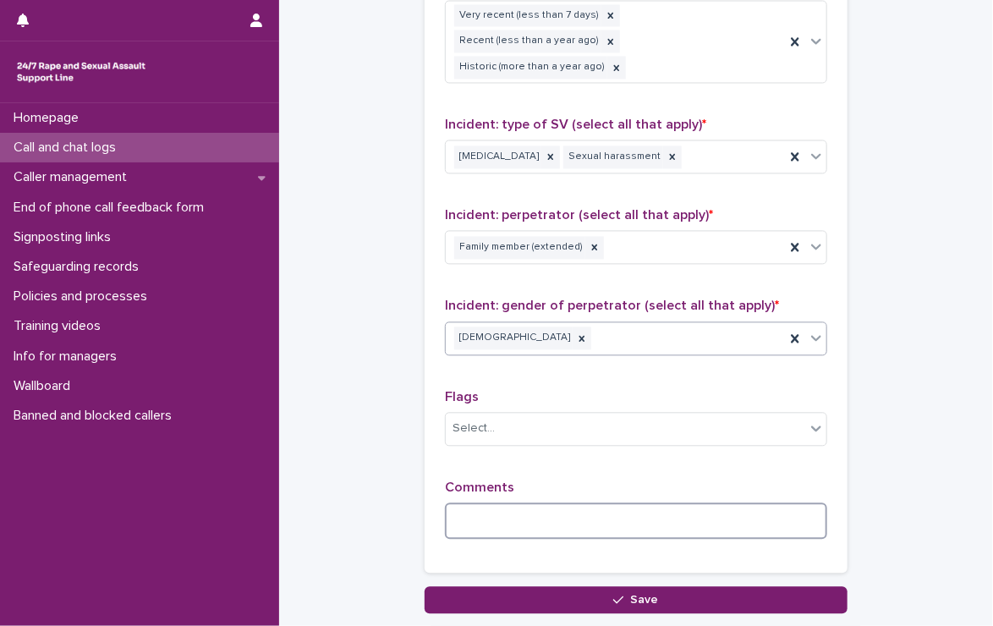
click at [570, 502] on textarea at bounding box center [636, 520] width 382 height 36
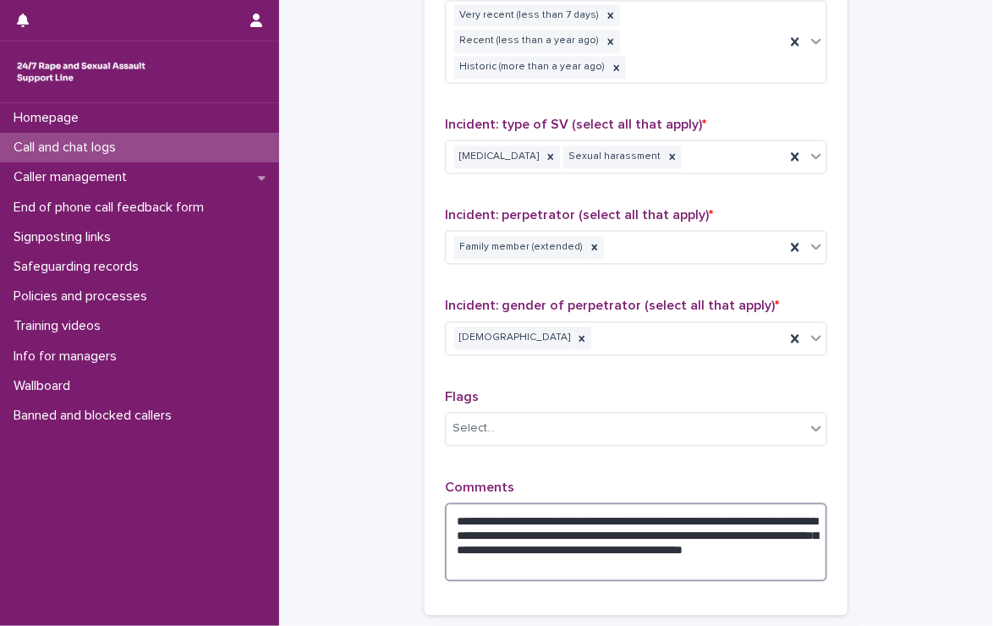
click at [658, 502] on textarea "**********" at bounding box center [636, 541] width 382 height 79
click at [562, 534] on textarea "**********" at bounding box center [636, 541] width 382 height 79
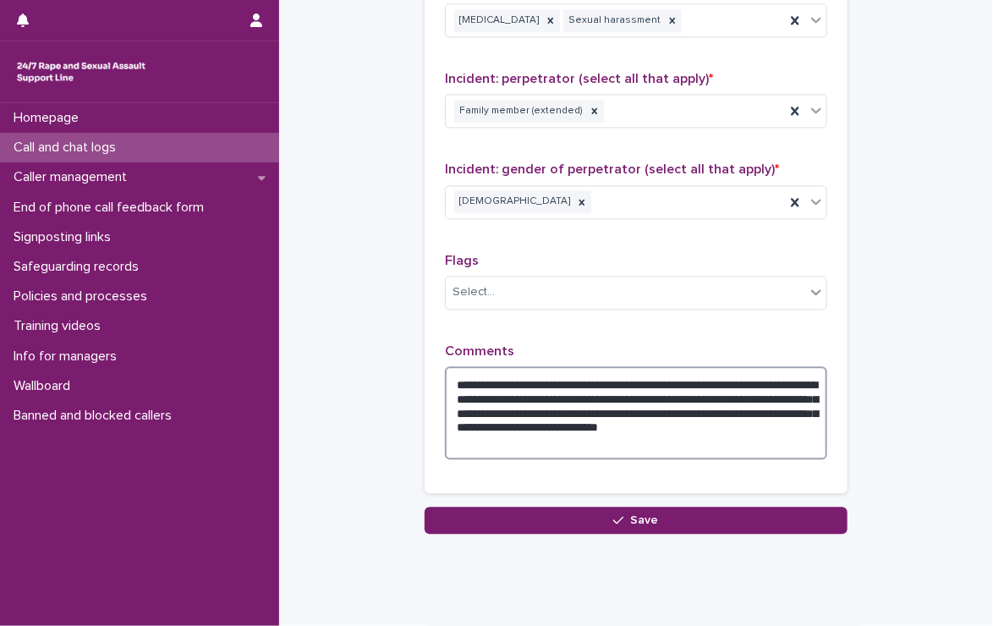
scroll to position [1414, 0]
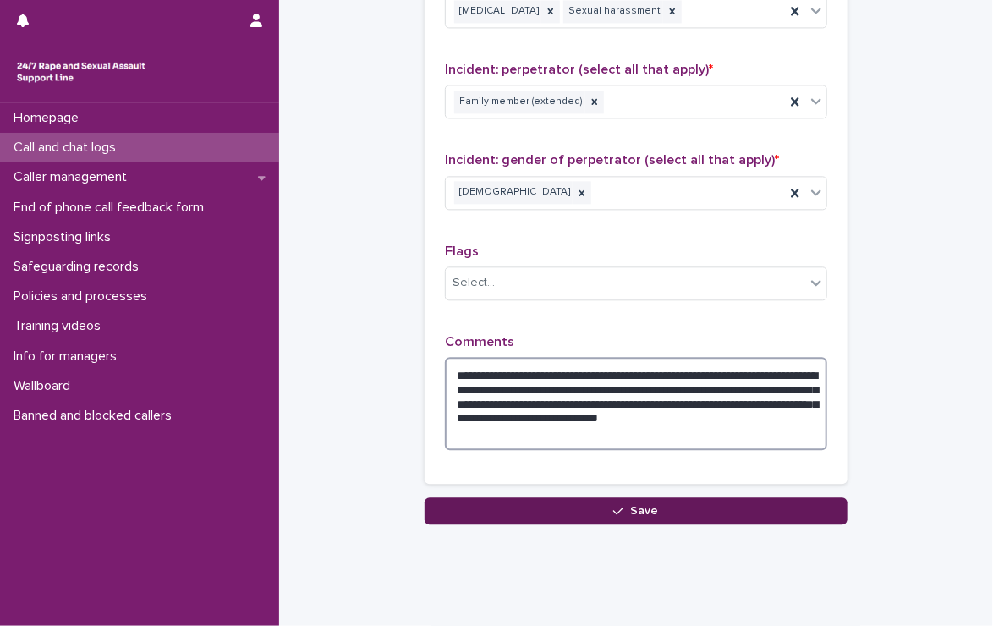
type textarea "**********"
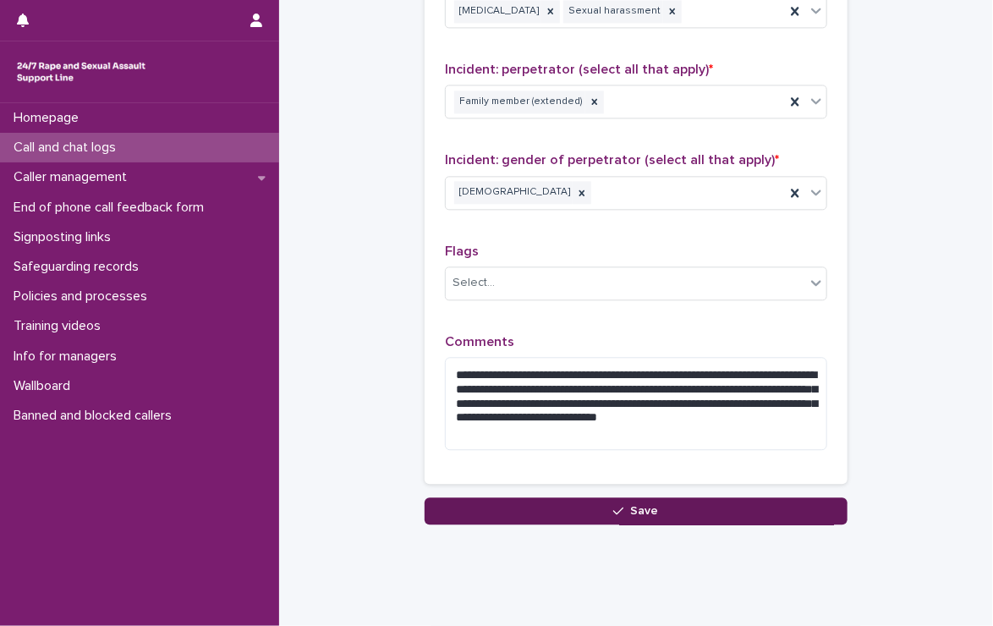
click at [572, 497] on button "Save" at bounding box center [635, 510] width 423 height 27
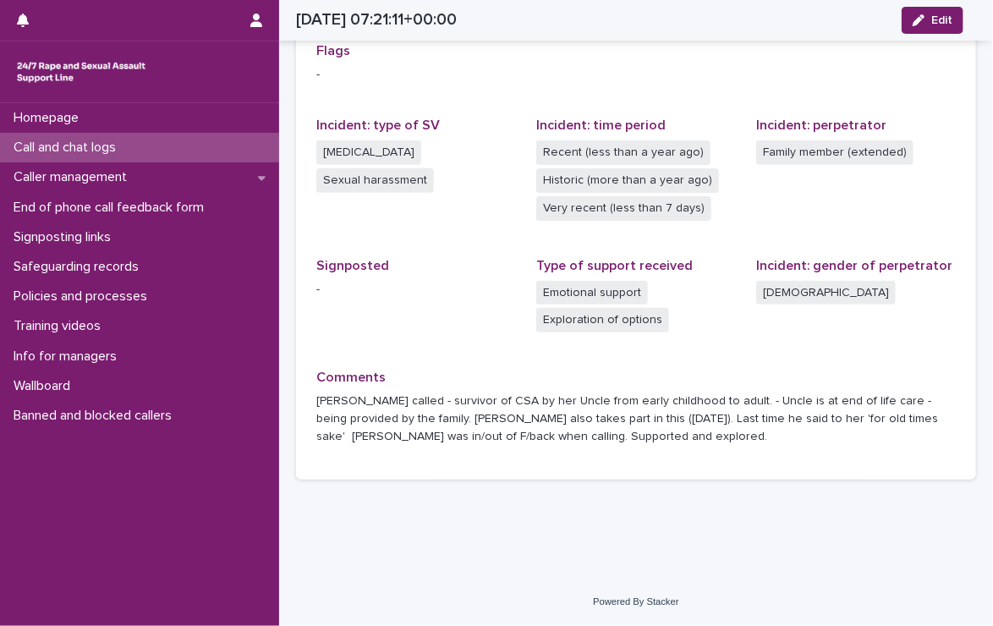
scroll to position [407, 0]
click at [118, 140] on p "Call and chat logs" at bounding box center [68, 148] width 123 height 16
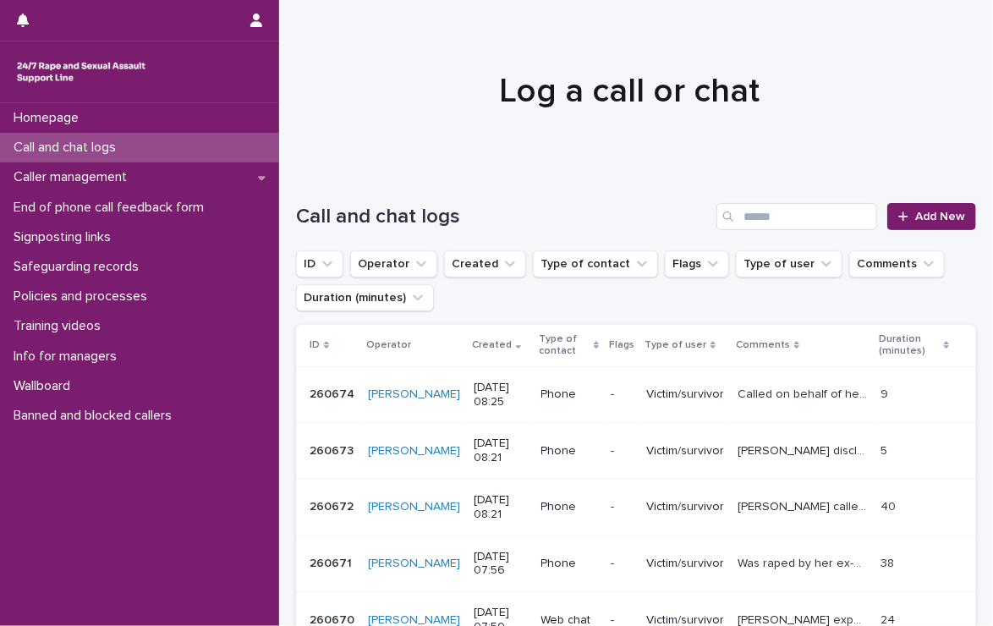
click at [79, 145] on p "Call and chat logs" at bounding box center [68, 148] width 123 height 16
